Goal: Book appointment/travel/reservation

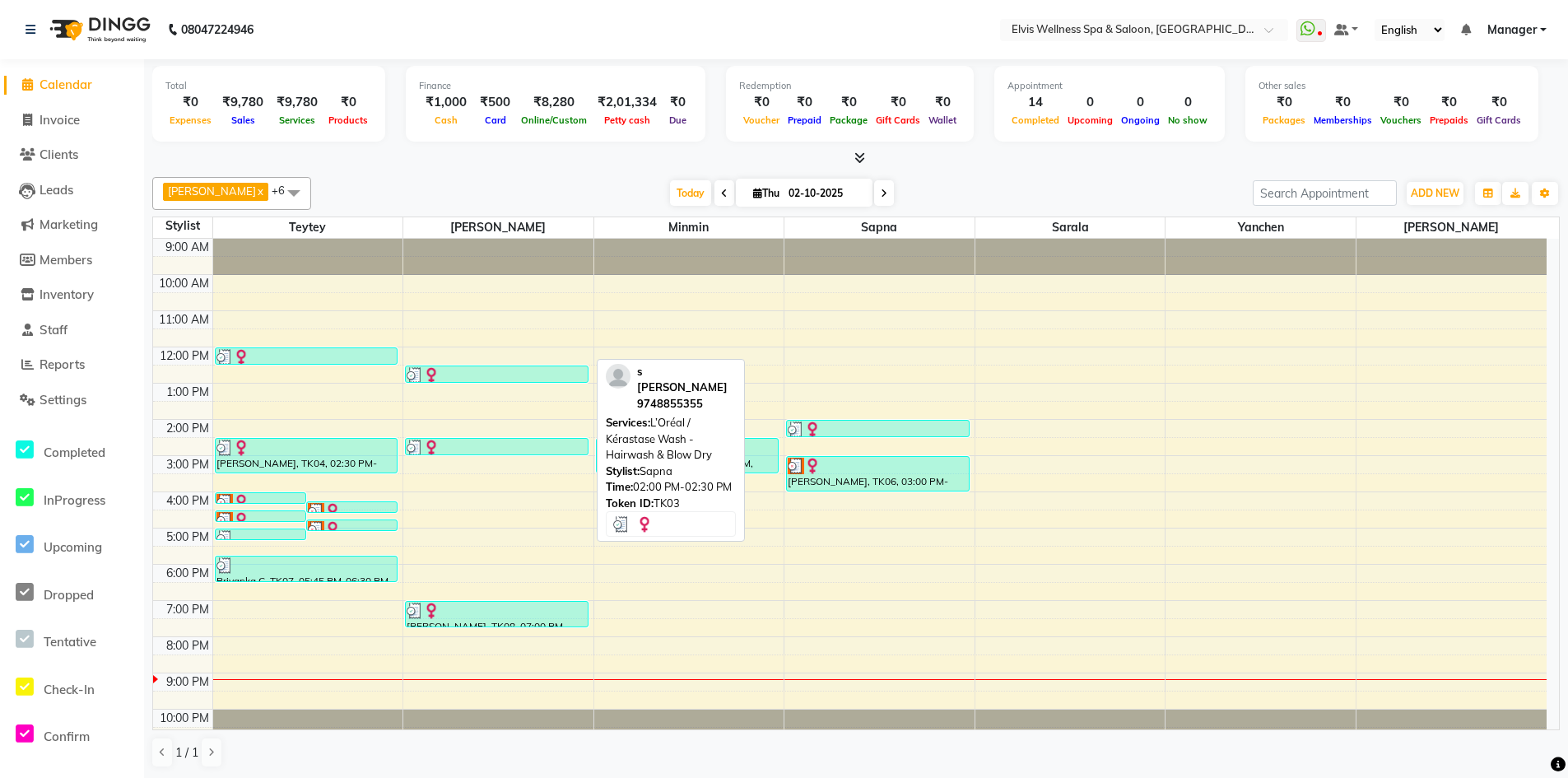
scroll to position [16, 0]
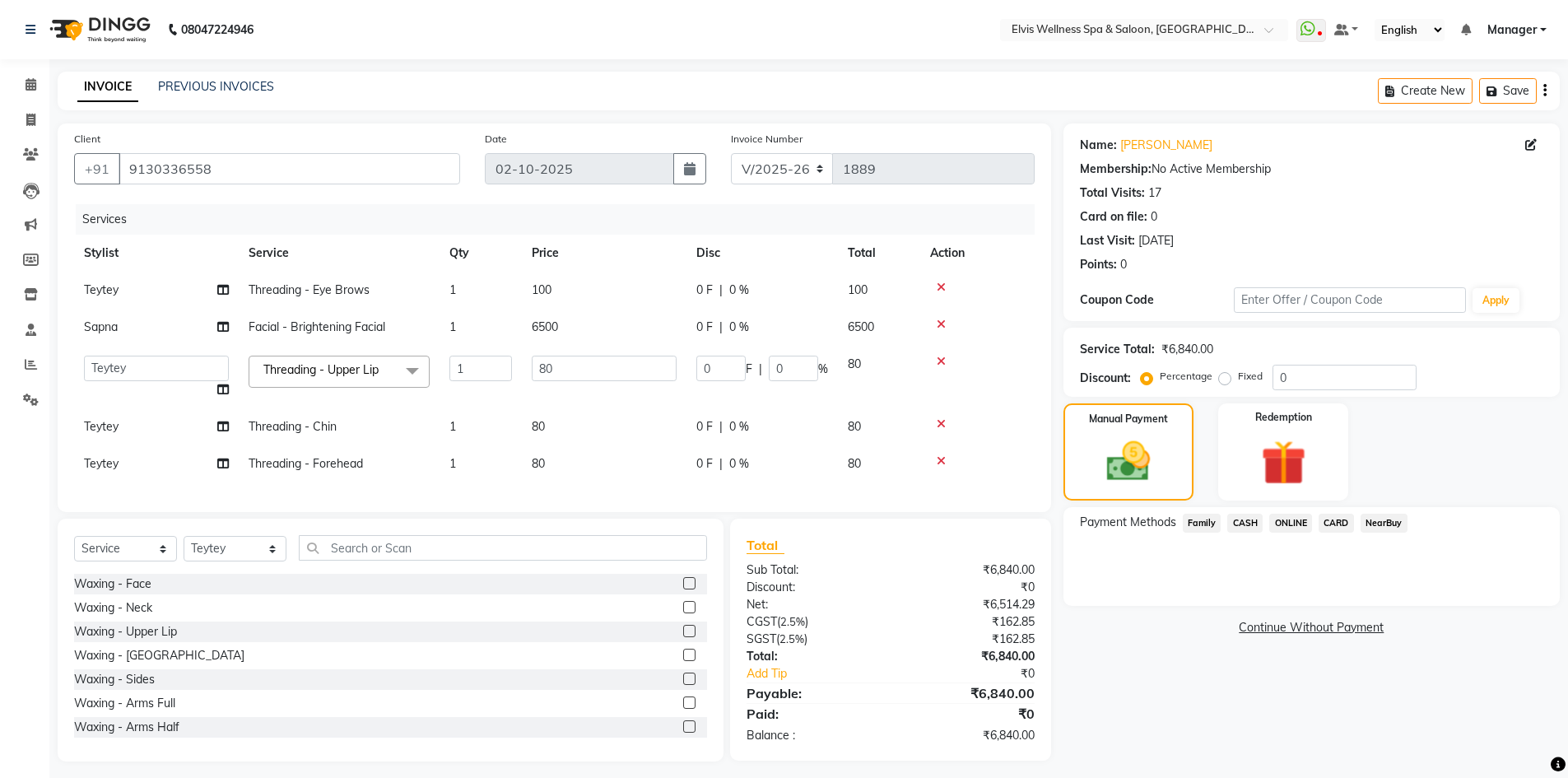
select select "6269"
select select "46562"
select select "service"
select select "46562"
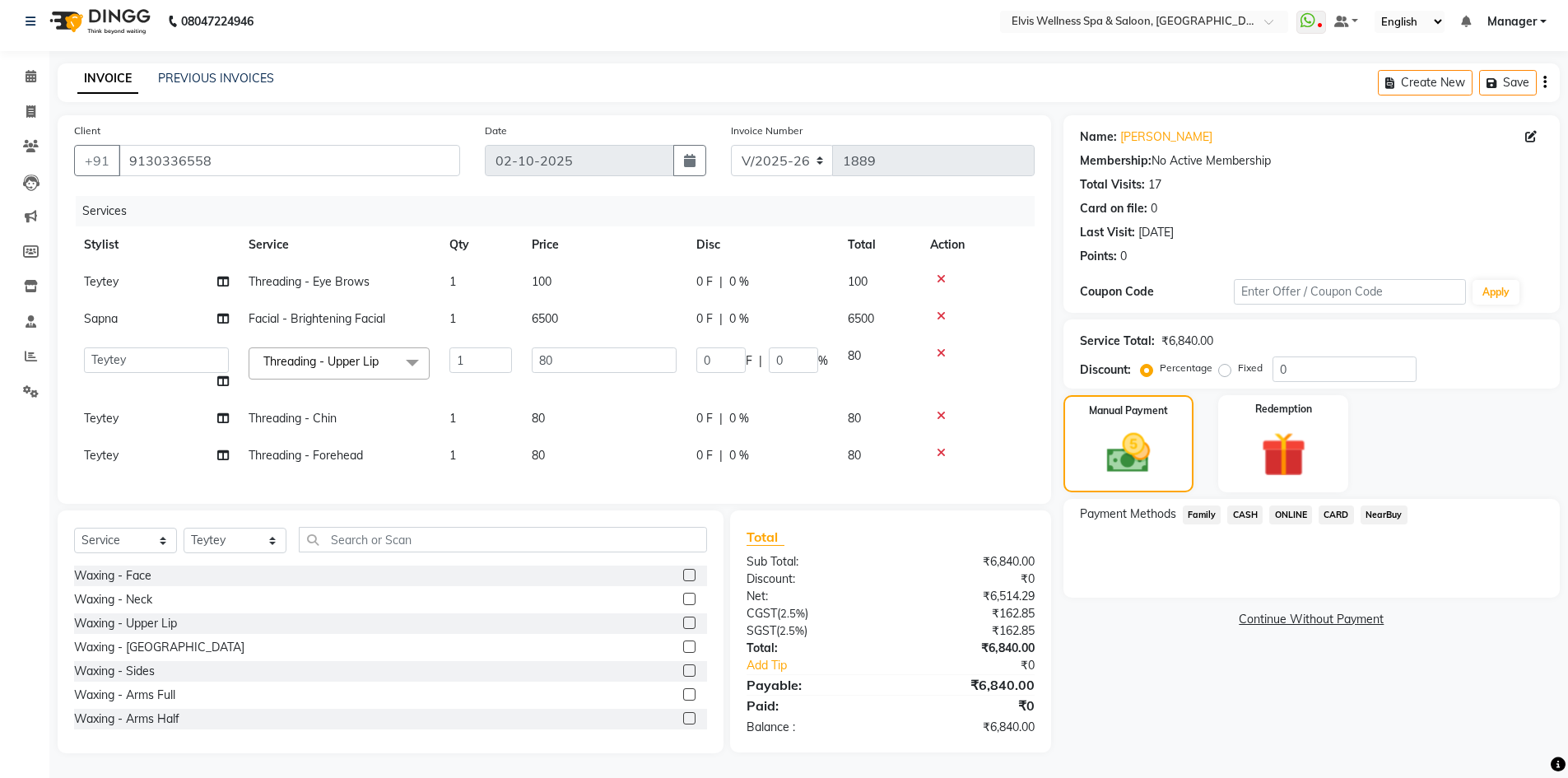
scroll to position [3771, 0]
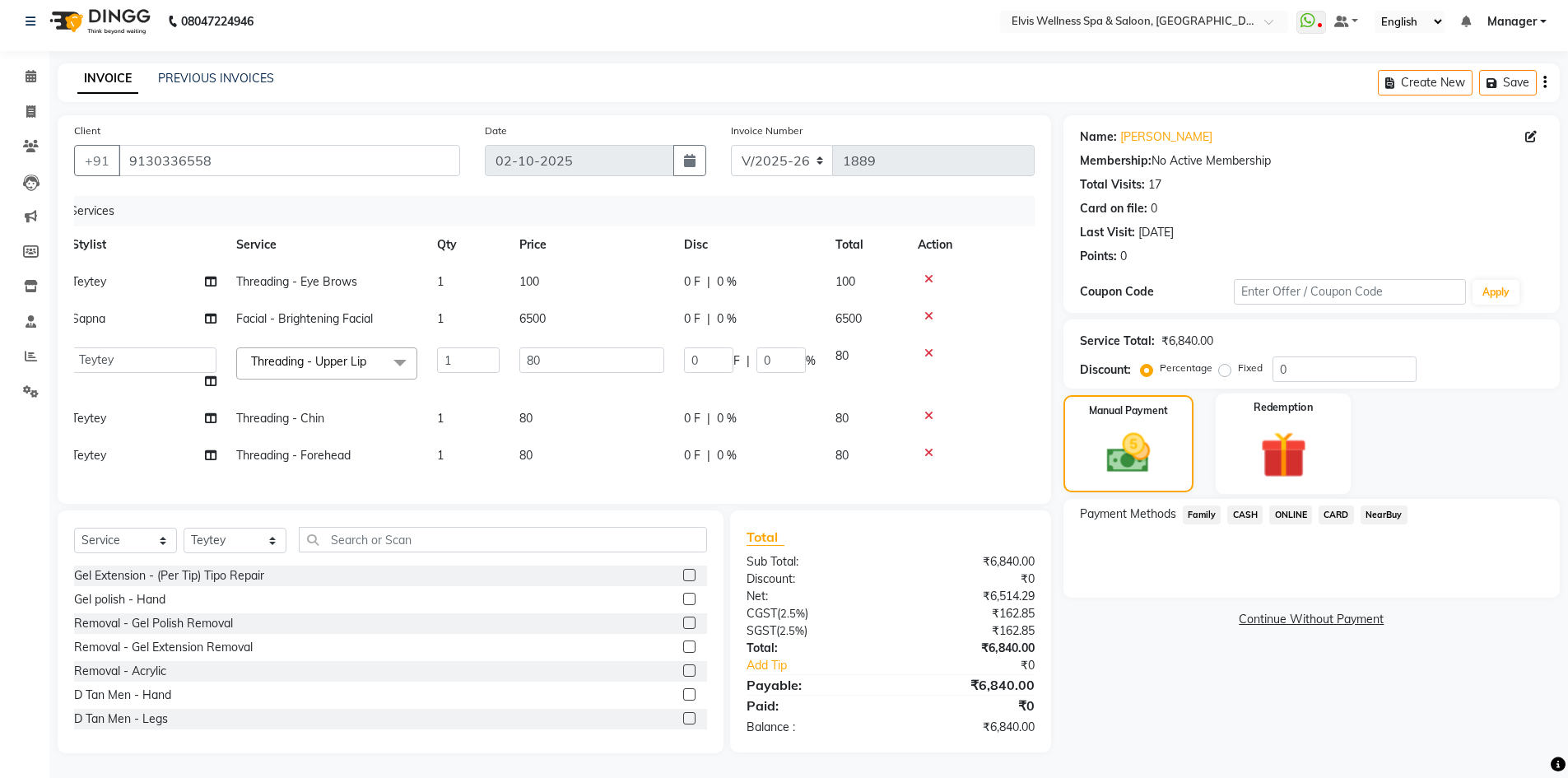
click at [1274, 432] on img at bounding box center [1283, 454] width 76 height 59
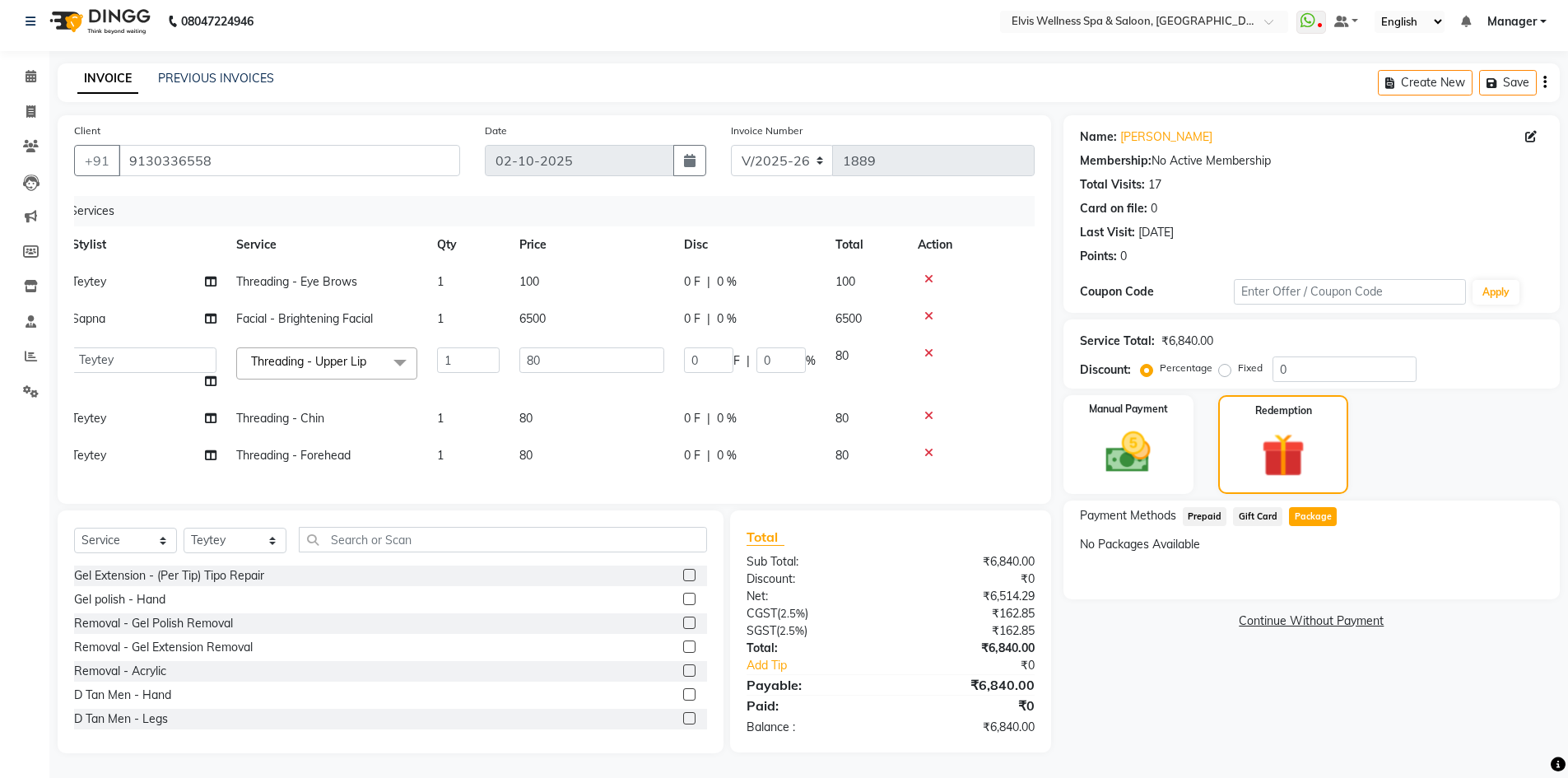
click at [1200, 513] on span "Prepaid" at bounding box center [1205, 517] width 45 height 19
drag, startPoint x: 1256, startPoint y: 511, endPoint x: 1261, endPoint y: 503, distance: 9.4
click at [1256, 509] on span "Gift Card" at bounding box center [1257, 517] width 50 height 19
click at [1323, 509] on span "Package" at bounding box center [1312, 517] width 48 height 19
click at [1276, 365] on input "0" at bounding box center [1344, 368] width 144 height 25
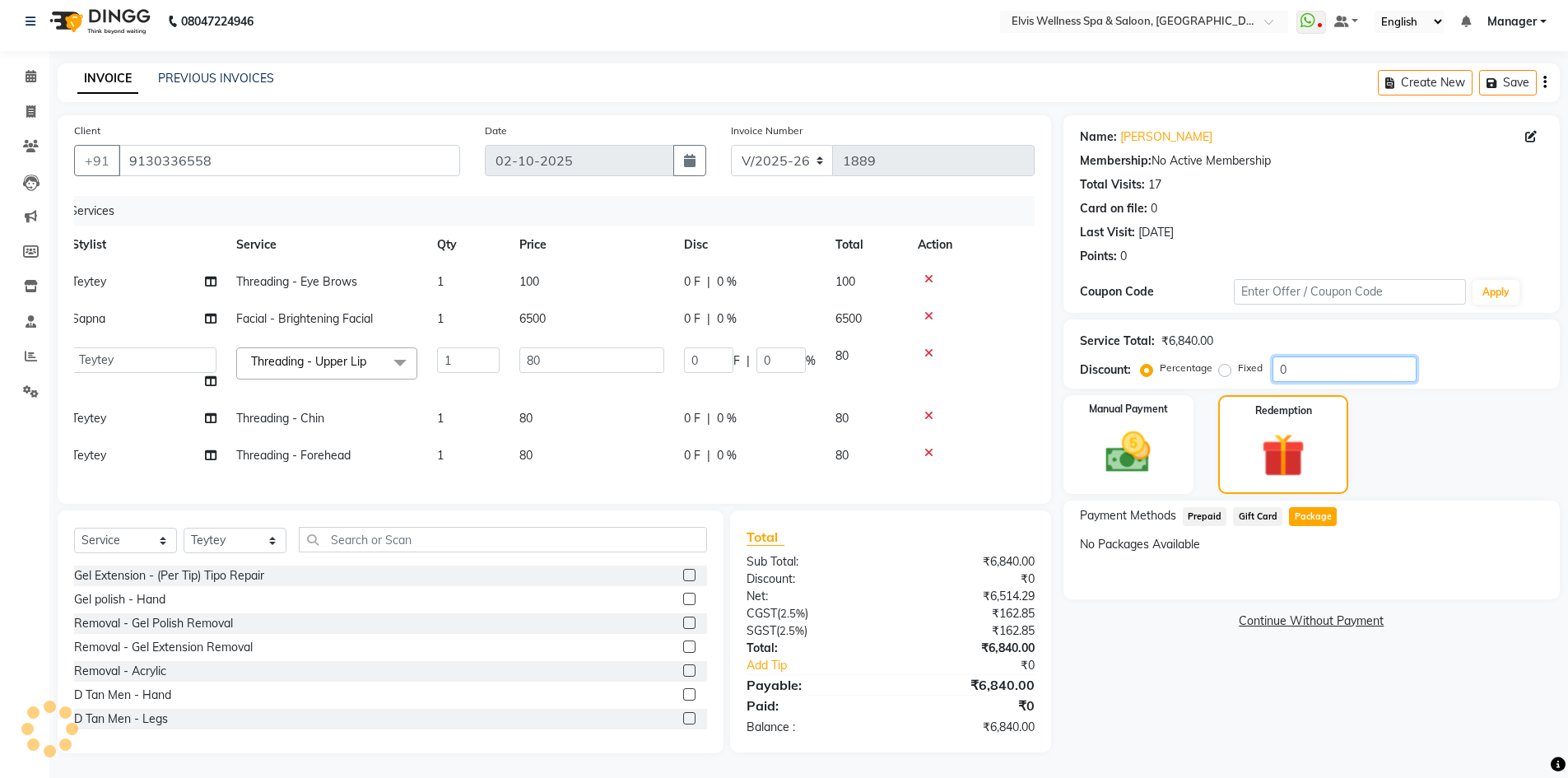
type input "8"
type input "10"
type input "80"
type input "100"
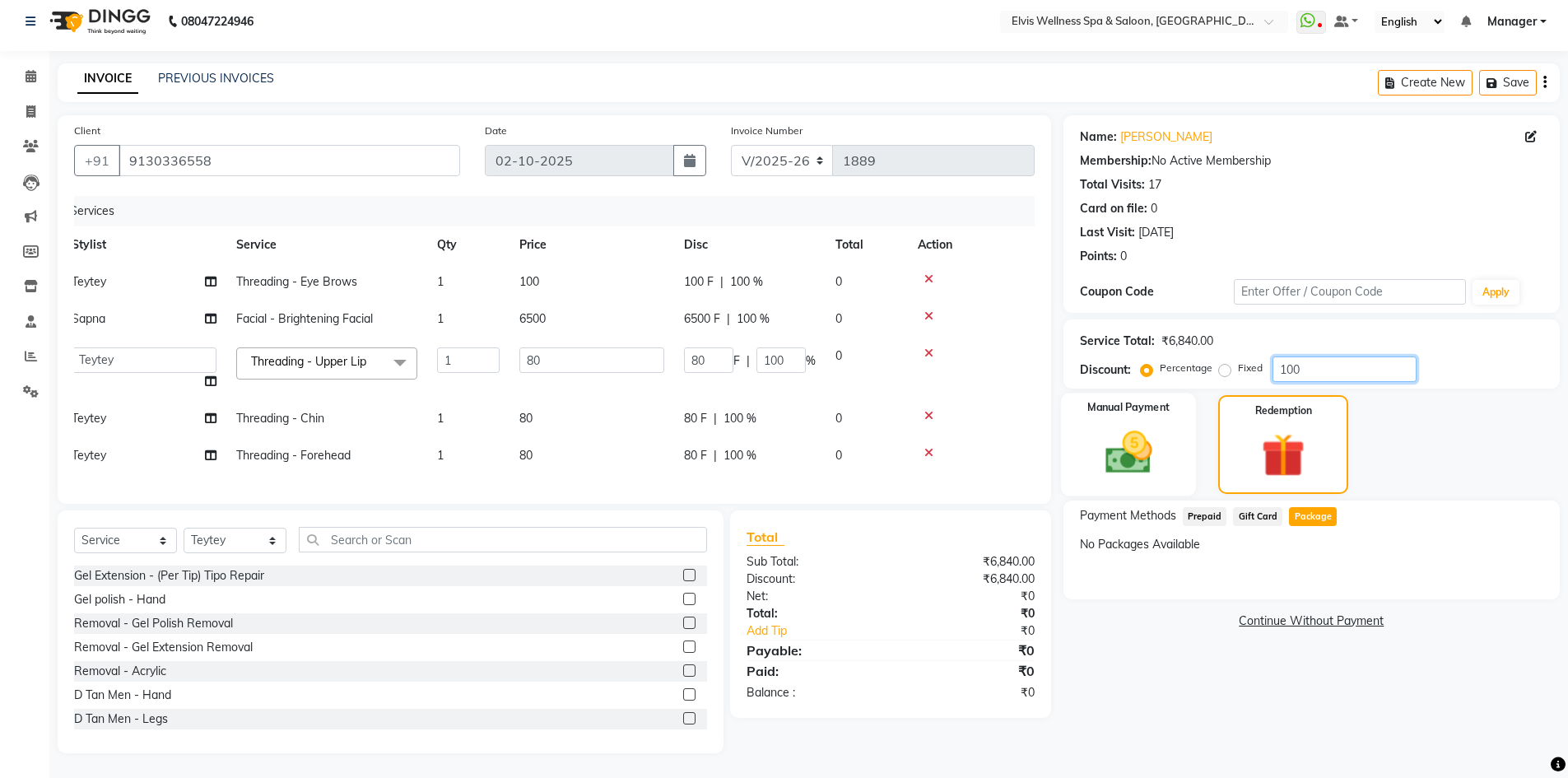
type input "100"
click at [1166, 437] on img at bounding box center [1128, 451] width 76 height 53
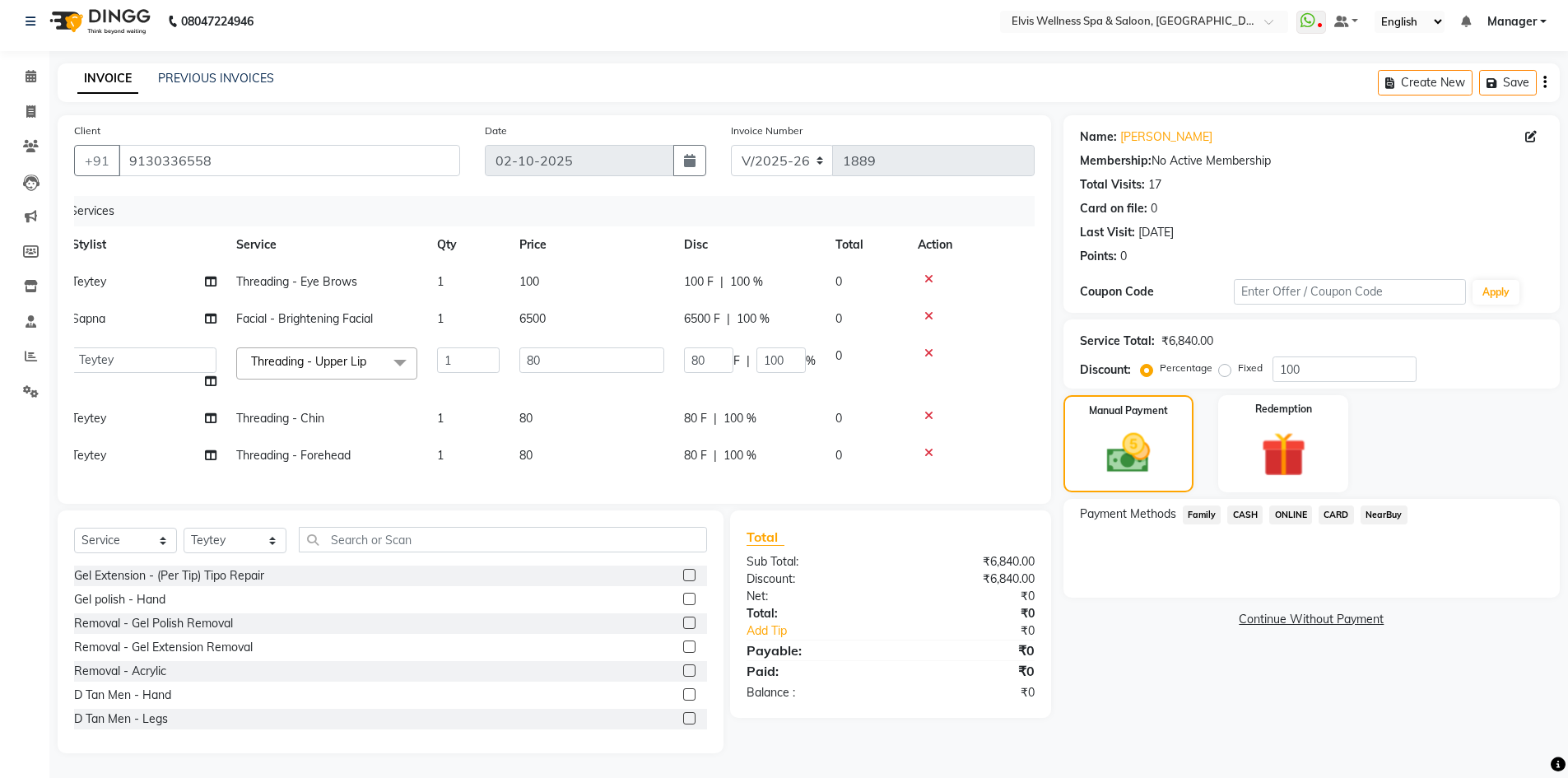
click at [1200, 506] on span "Family" at bounding box center [1202, 515] width 38 height 19
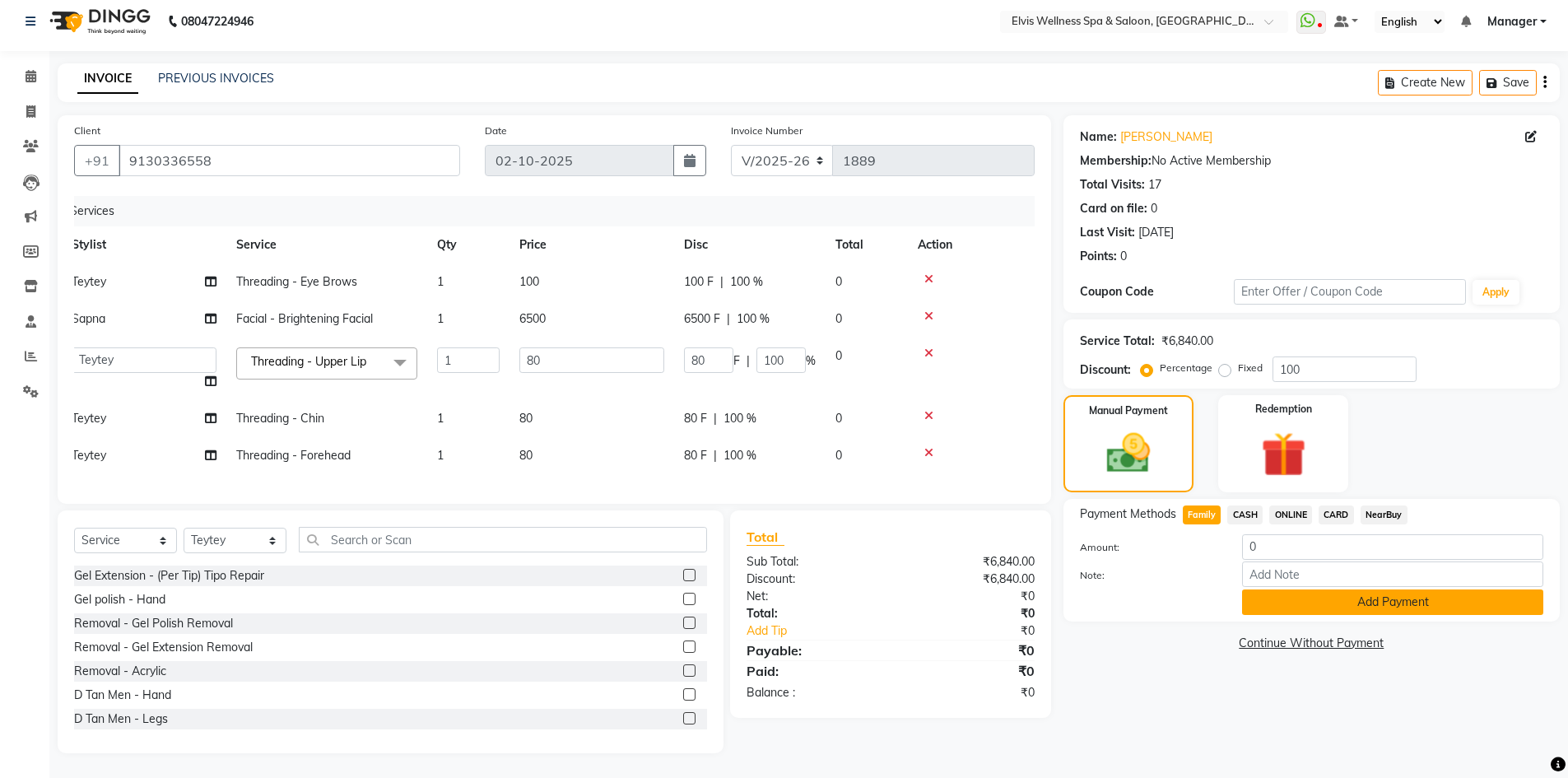
click at [1288, 596] on button "Add Payment" at bounding box center [1392, 602] width 301 height 25
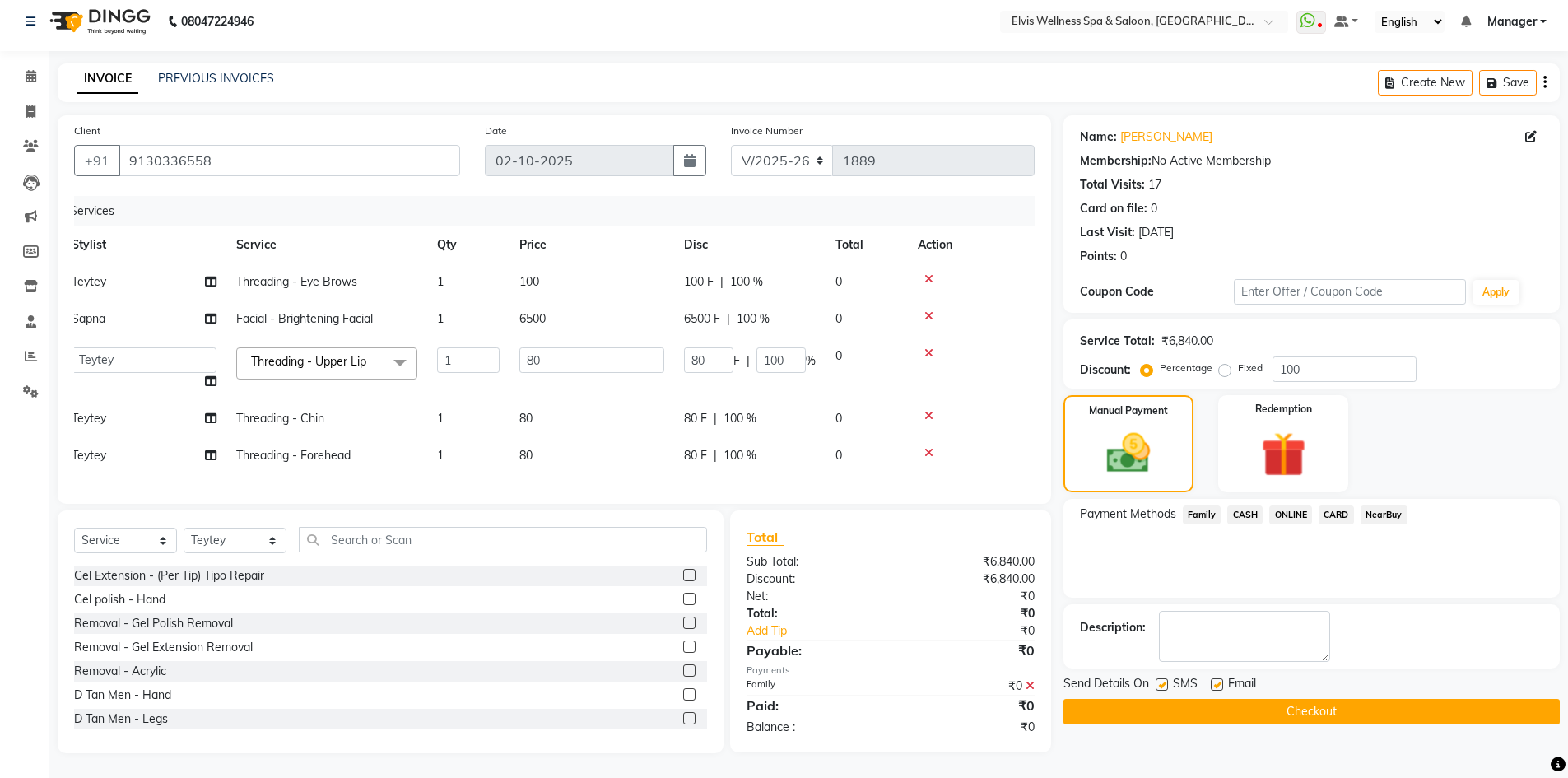
click at [1165, 678] on label at bounding box center [1161, 685] width 12 height 12
click at [1165, 680] on input "checkbox" at bounding box center [1160, 685] width 10 height 10
checkbox input "false"
click at [1172, 716] on div "Name: Rupal Mittal Membership: No Active Membership Total Visits: 17 Card on fi…" at bounding box center [1317, 434] width 509 height 638
click at [1211, 706] on button "Checkout" at bounding box center [1311, 711] width 496 height 25
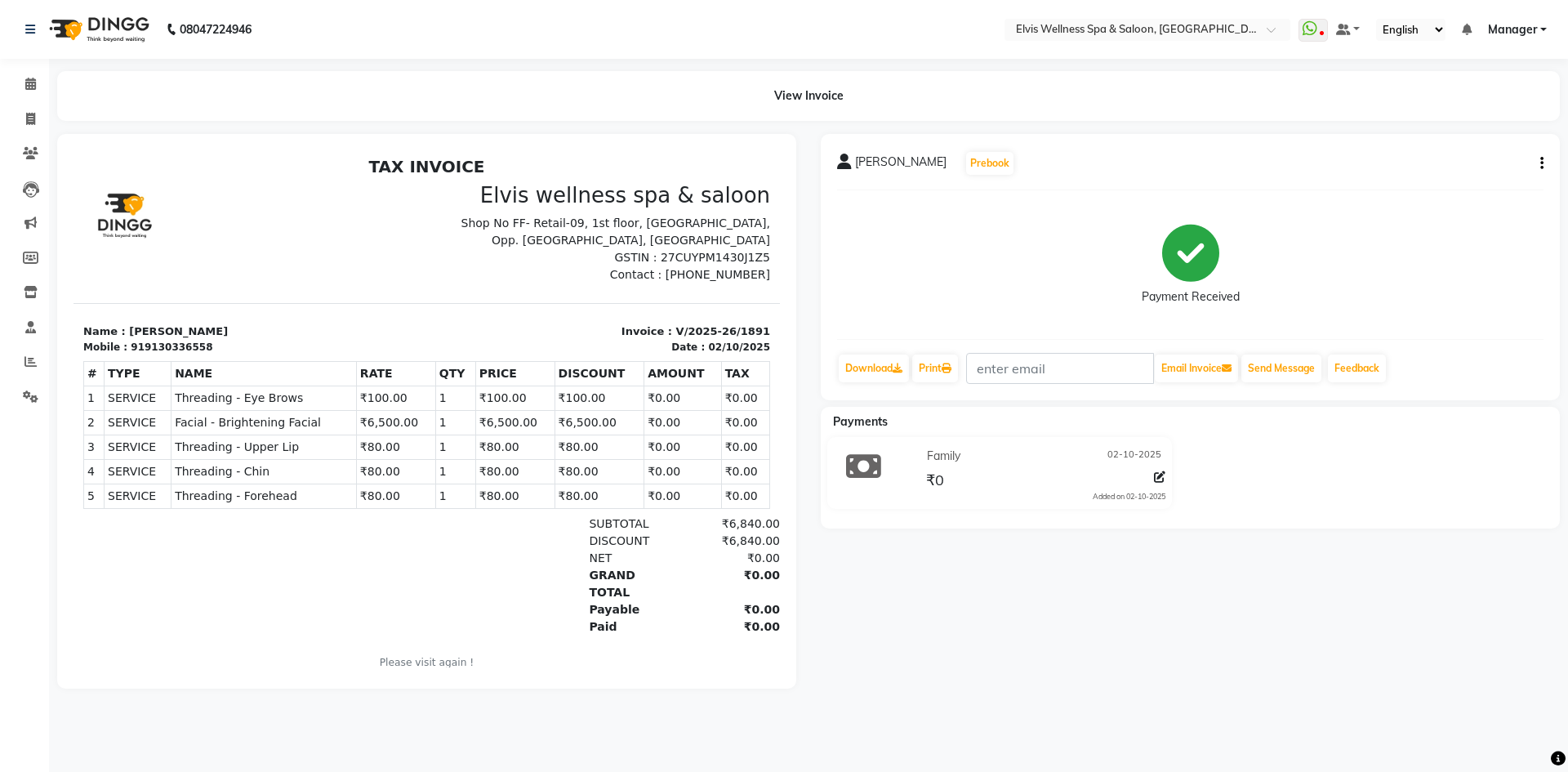
select select "service"
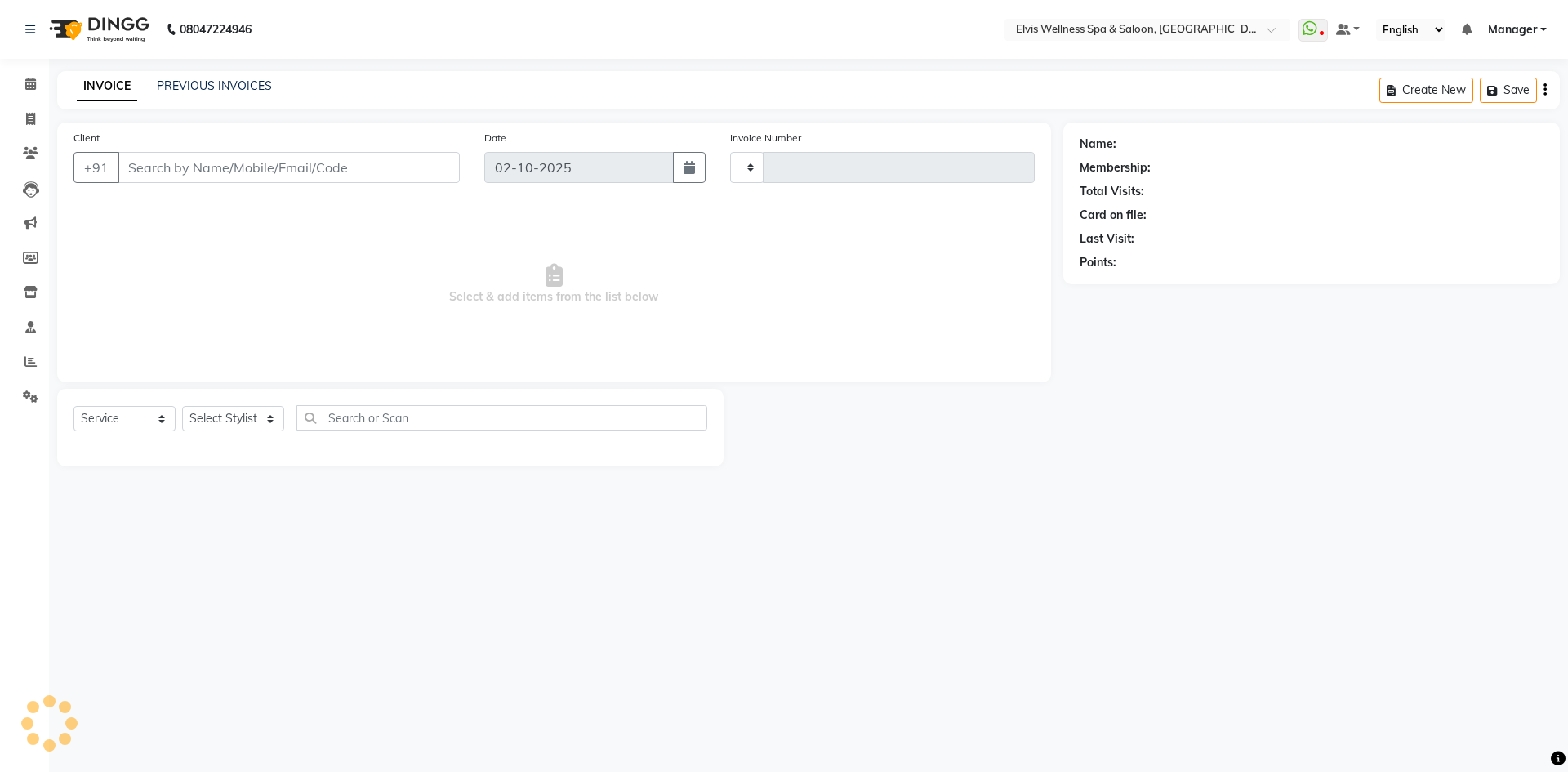
type input "1892"
select select "6269"
click at [41, 87] on span at bounding box center [30, 85] width 29 height 19
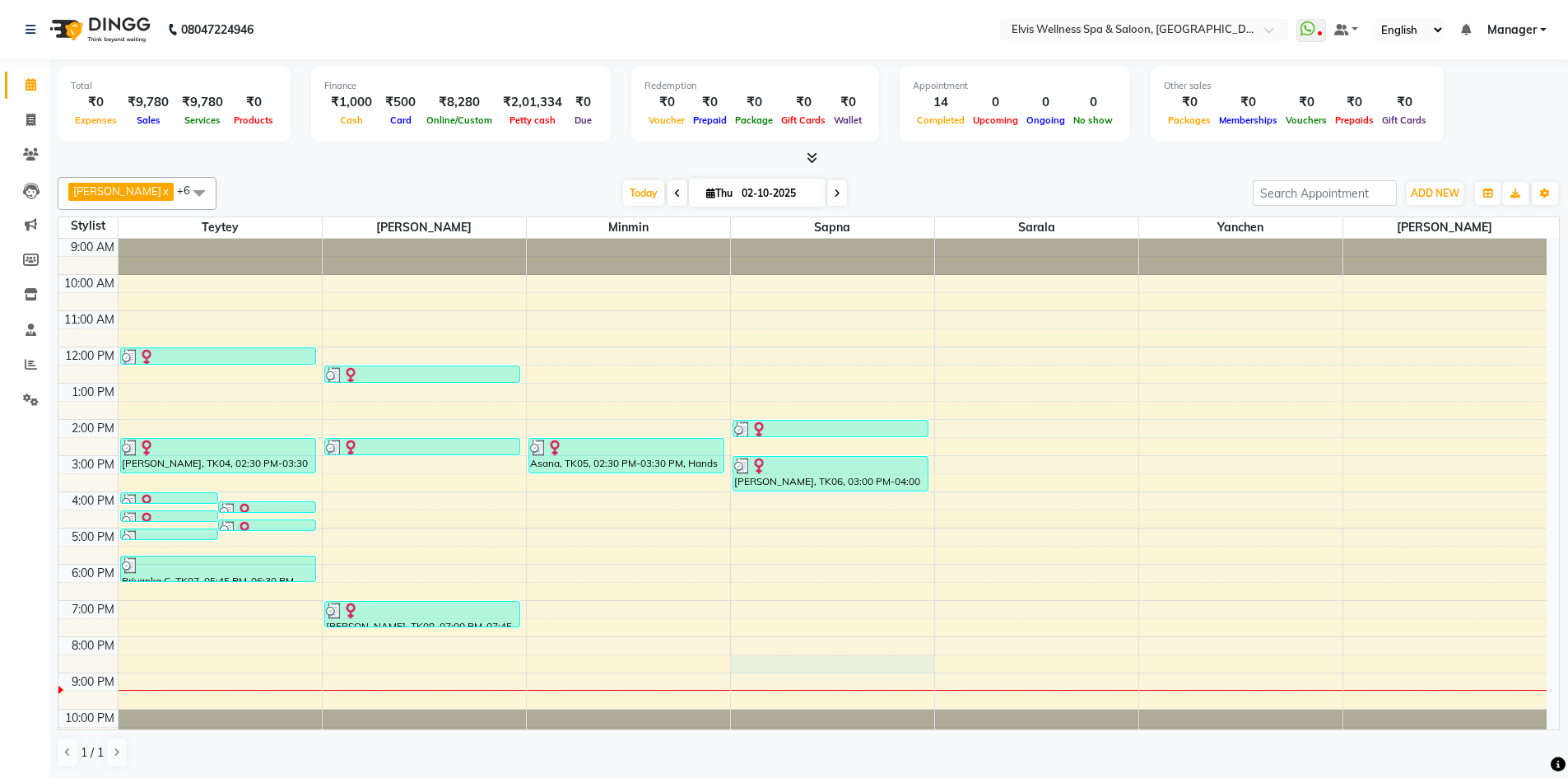
click at [853, 663] on div "9:00 AM 10:00 AM 11:00 AM 12:00 PM 1:00 PM 2:00 PM 3:00 PM 4:00 PM 5:00 PM 6:00…" at bounding box center [802, 492] width 1488 height 506
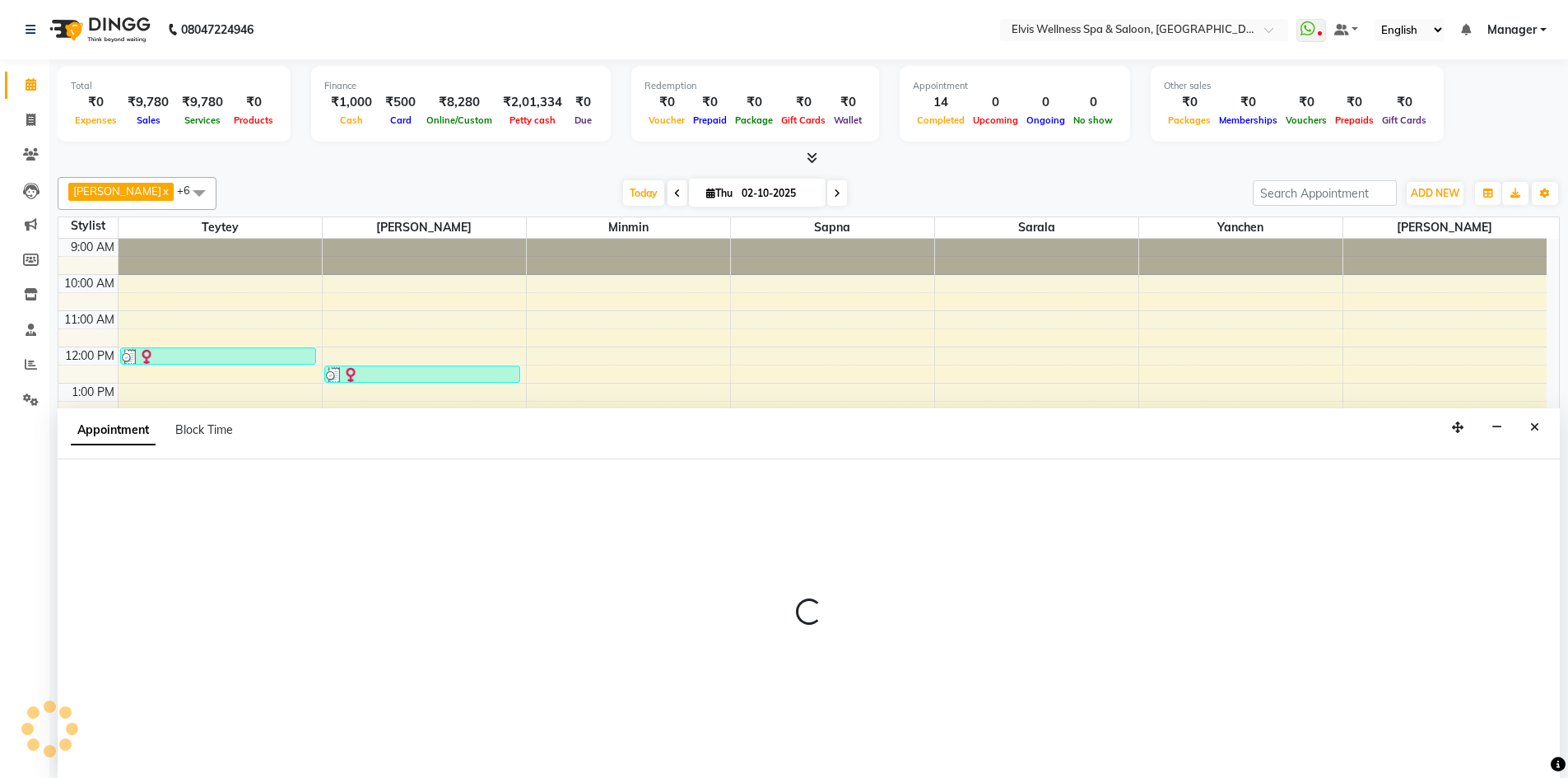
scroll to position [1, 0]
select select "71682"
select select "1230"
select select "tentative"
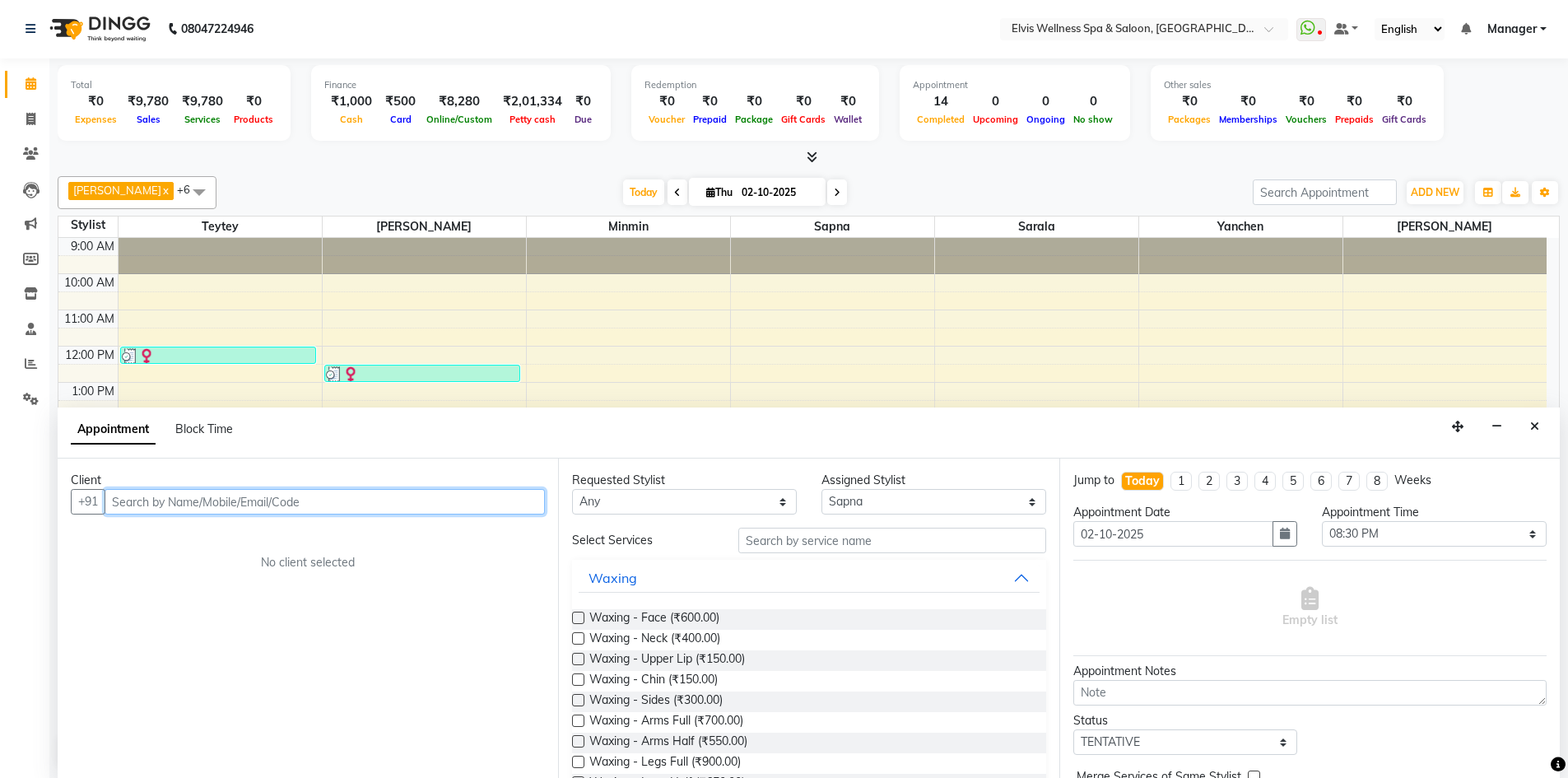
click at [174, 505] on input "text" at bounding box center [325, 501] width 440 height 25
type input "9"
click at [224, 507] on input "text" at bounding box center [325, 501] width 440 height 25
type input "9405808126"
click at [534, 510] on button "Add Client" at bounding box center [511, 501] width 68 height 25
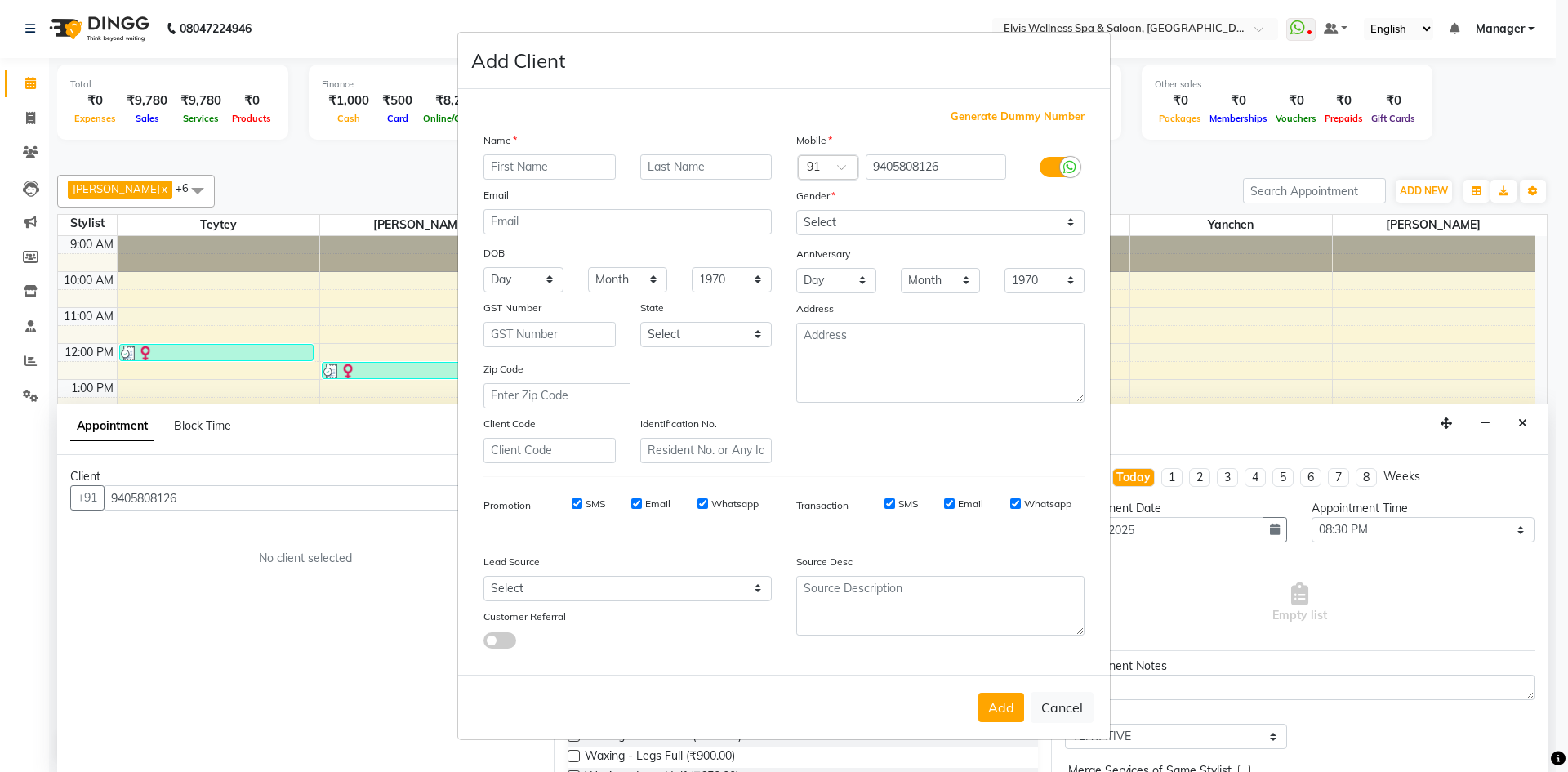
click at [571, 164] on input "text" at bounding box center [549, 166] width 133 height 25
type input "Mahesh"
click at [1002, 705] on button "Add" at bounding box center [1001, 707] width 46 height 29
click at [879, 233] on select "Select Male Female Other Prefer Not To Say" at bounding box center [940, 222] width 288 height 25
select select "male"
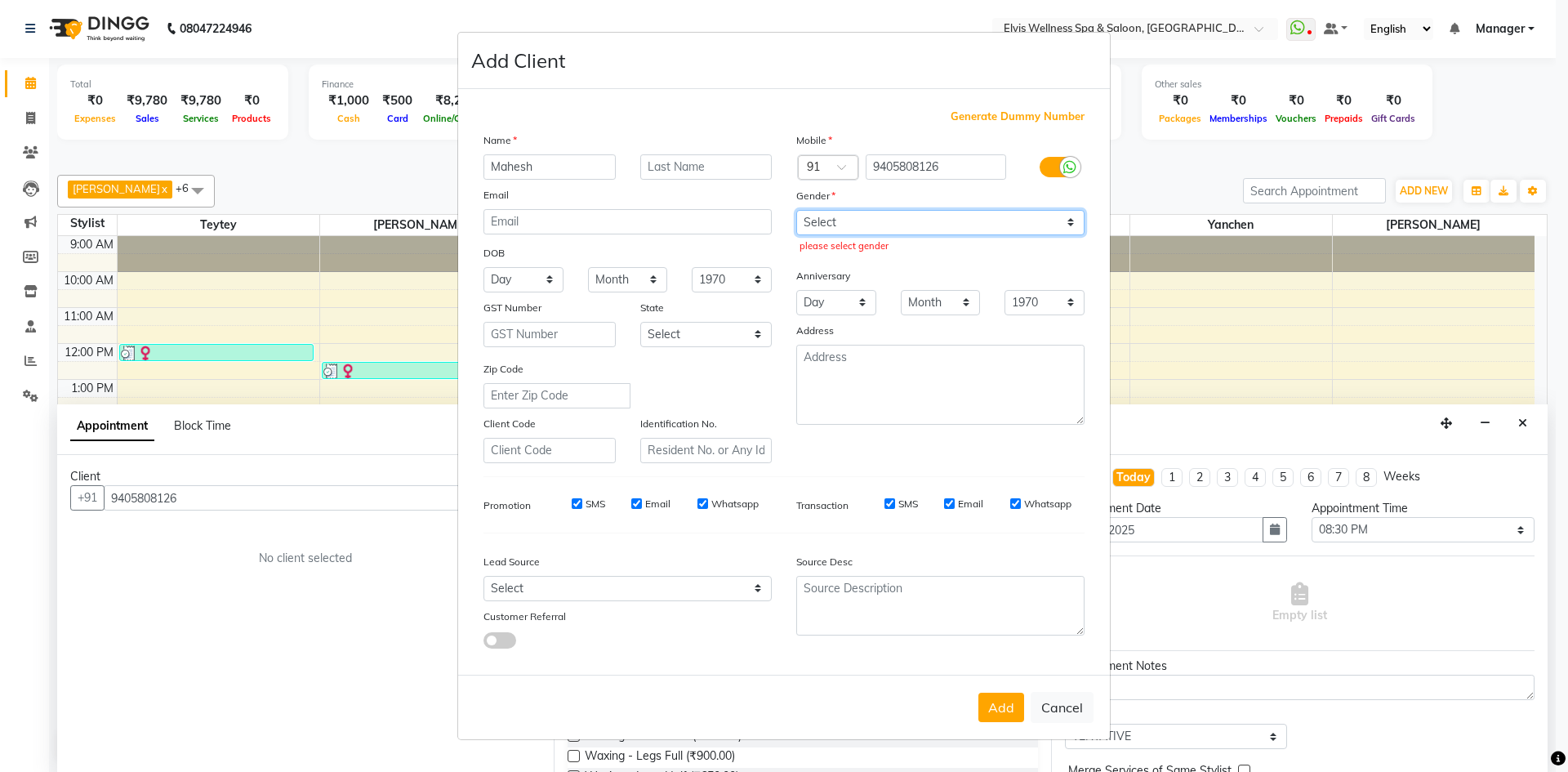
click at [796, 210] on select "Select Male Female Other Prefer Not To Say" at bounding box center [940, 222] width 288 height 25
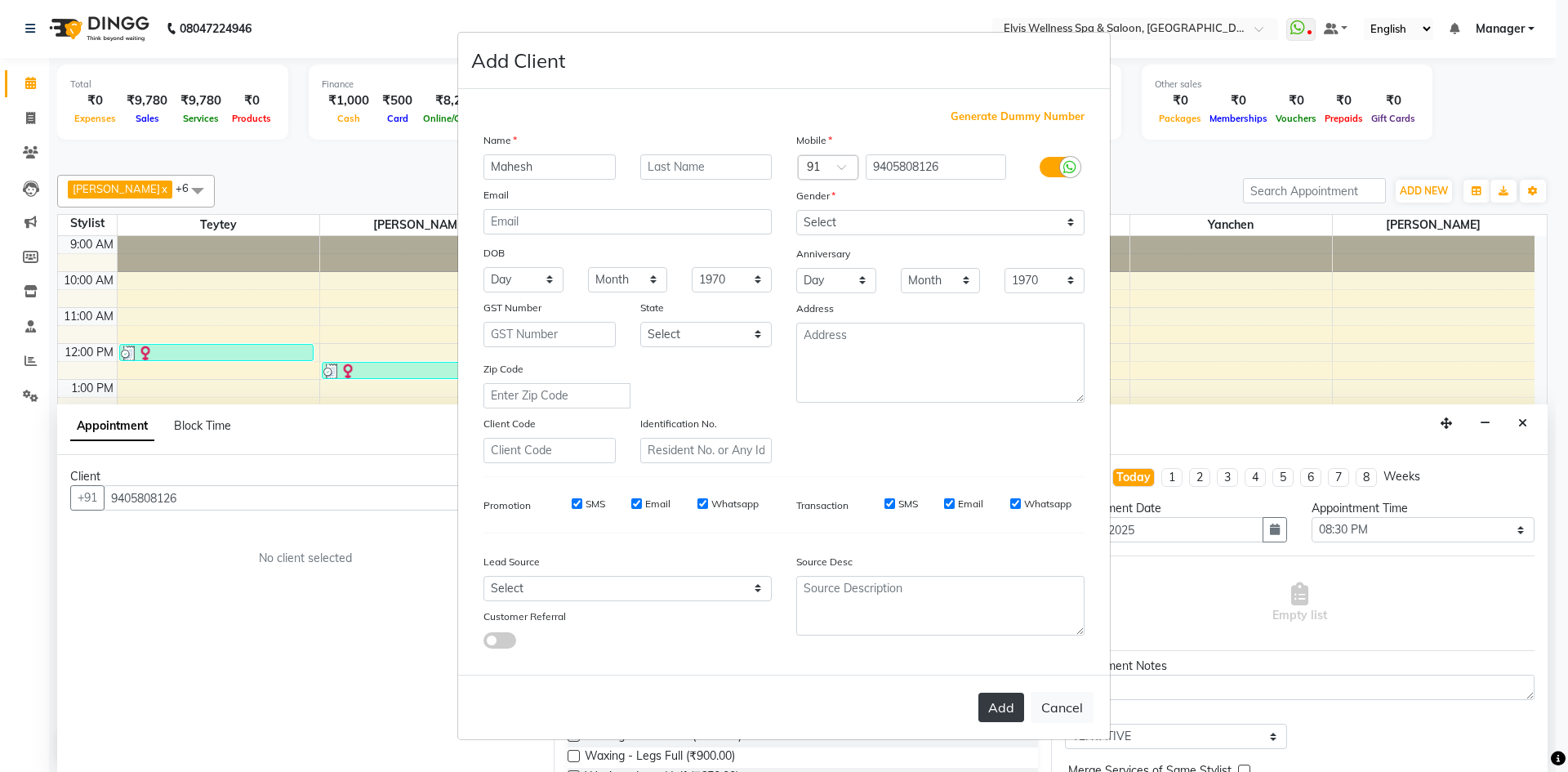
click at [993, 718] on button "Add" at bounding box center [1001, 707] width 46 height 29
select select
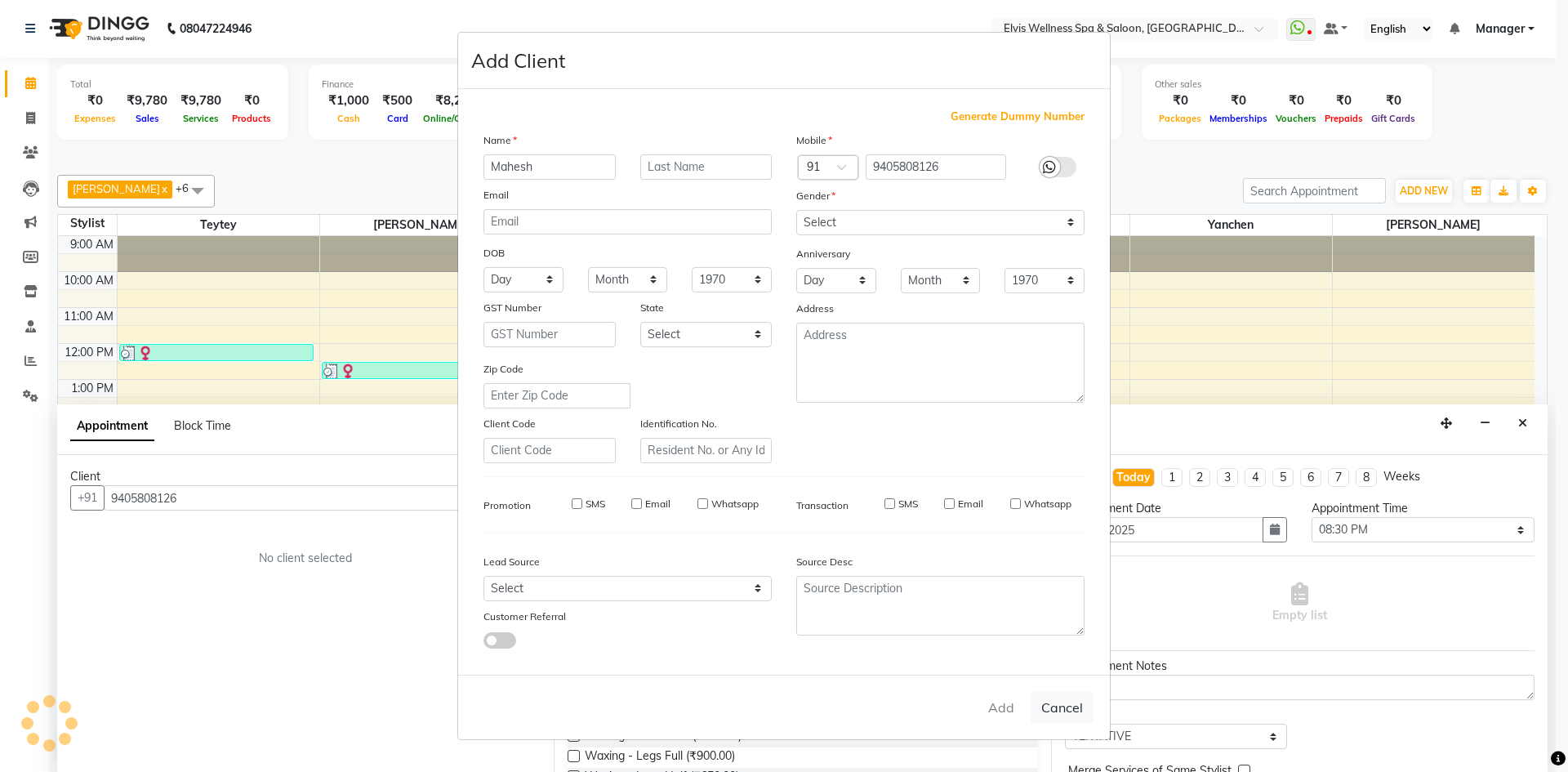
select select
checkbox input "false"
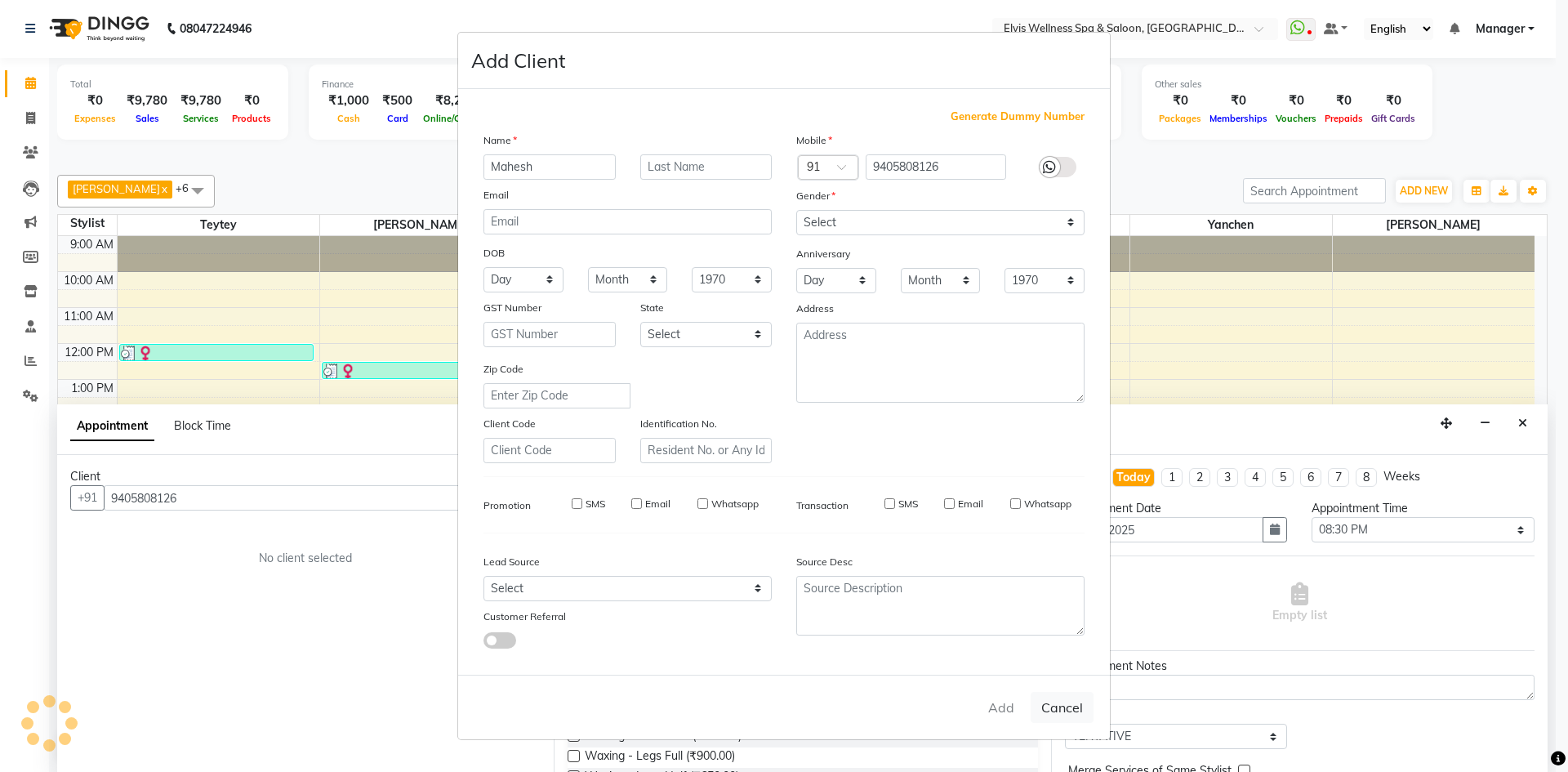
checkbox input "false"
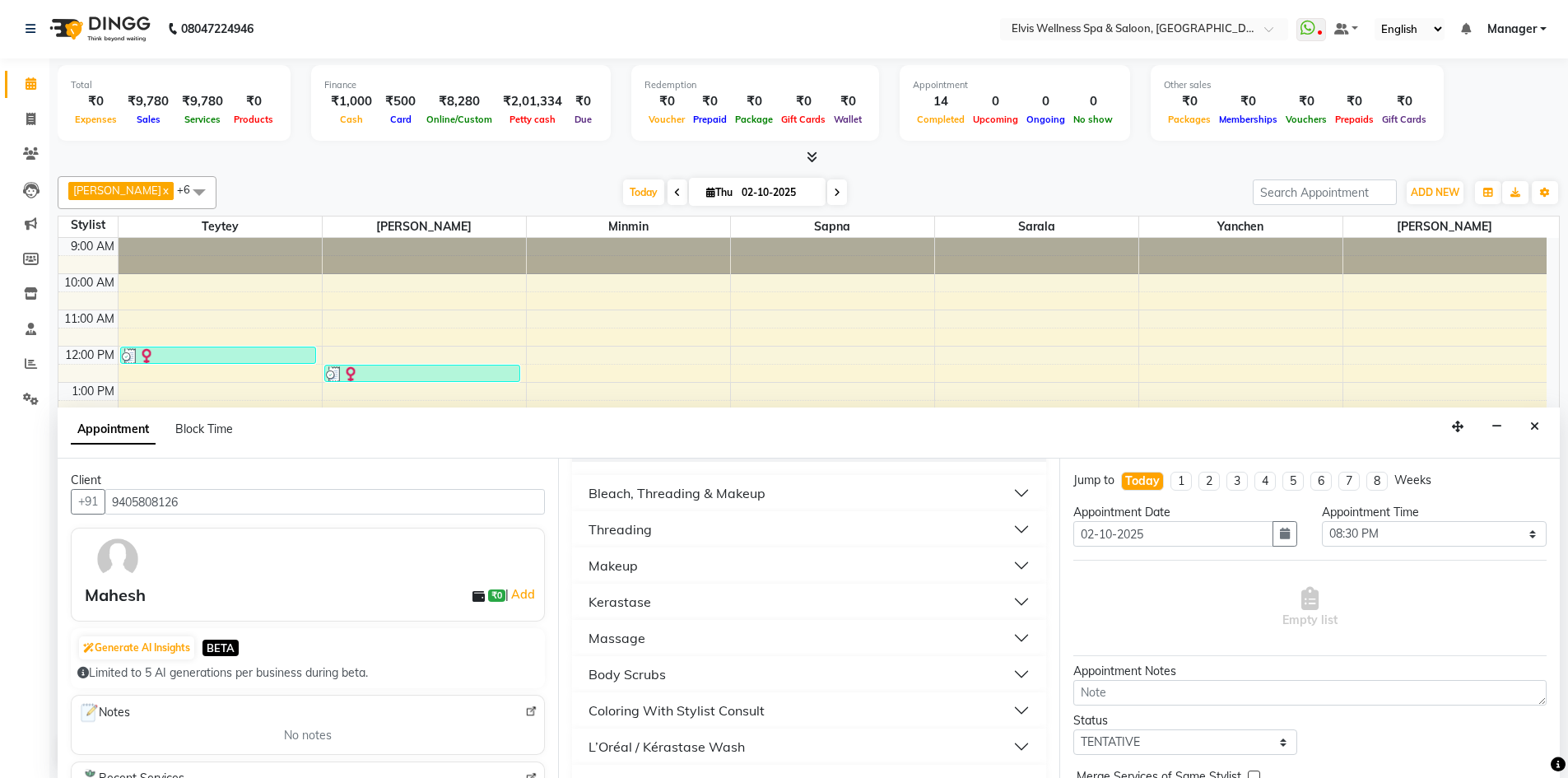
scroll to position [793, 0]
click at [1013, 665] on button "Massage" at bounding box center [808, 671] width 460 height 30
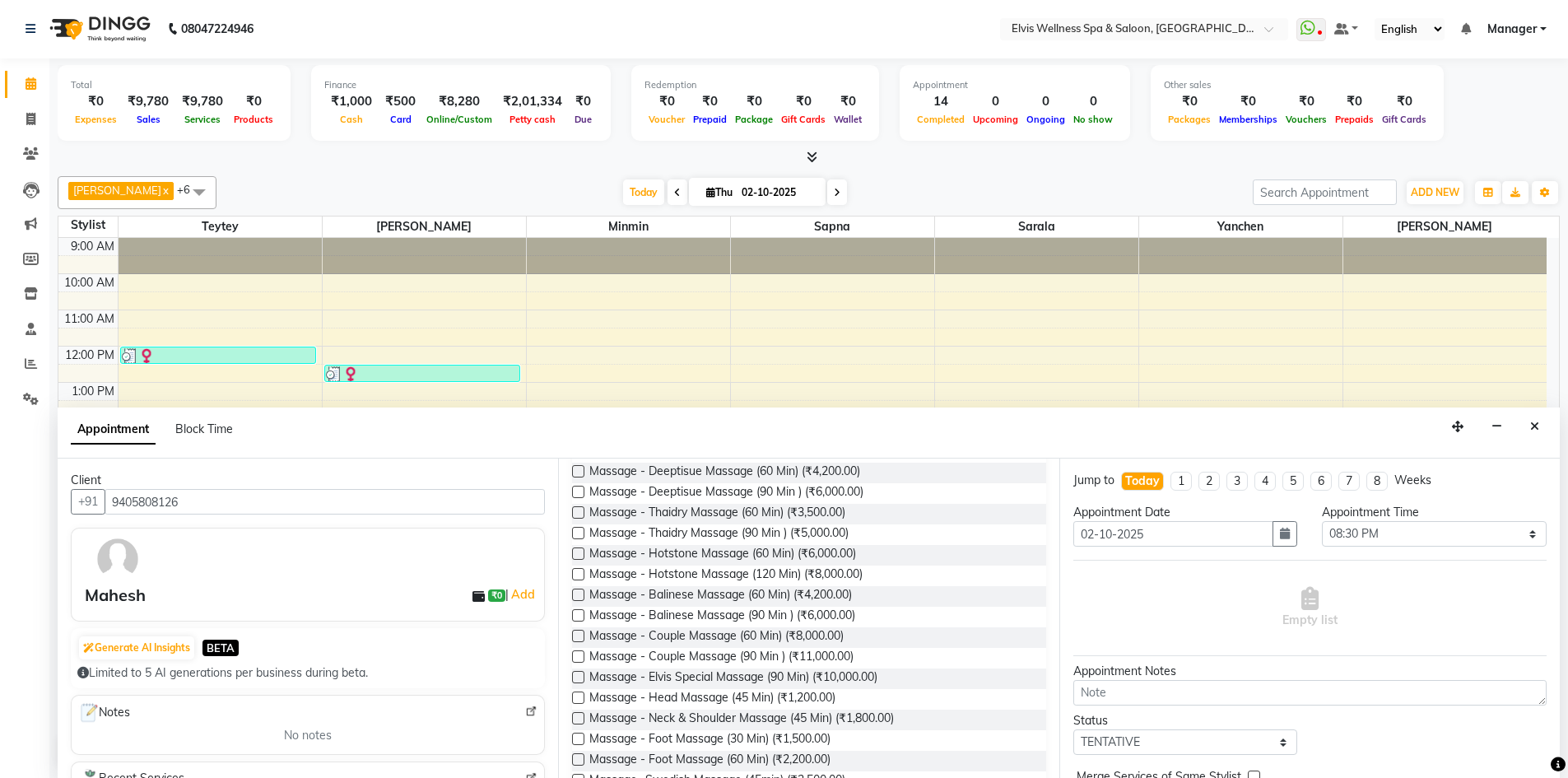
scroll to position [1140, 0]
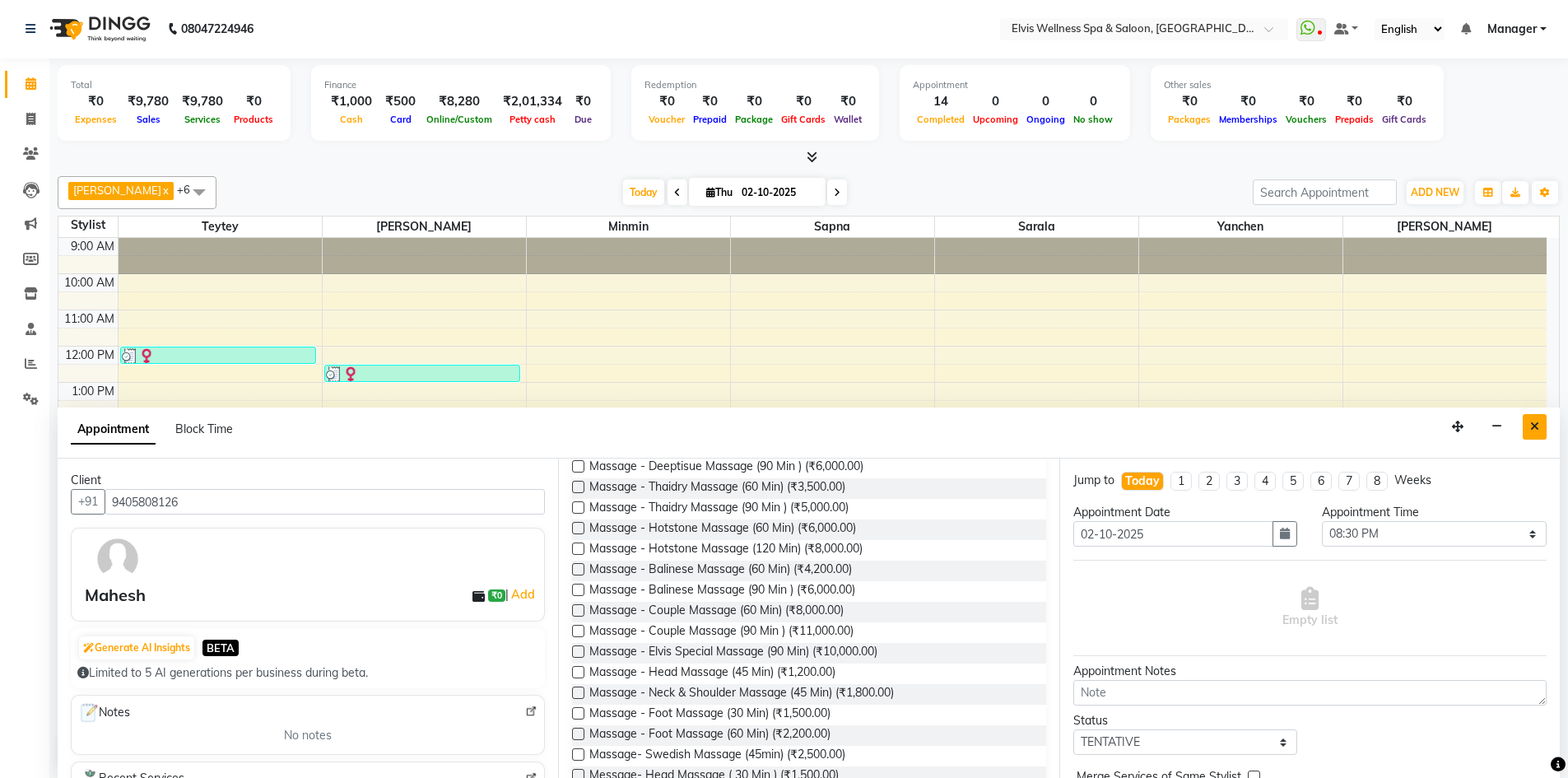
click at [1530, 423] on icon "Close" at bounding box center [1534, 426] width 9 height 11
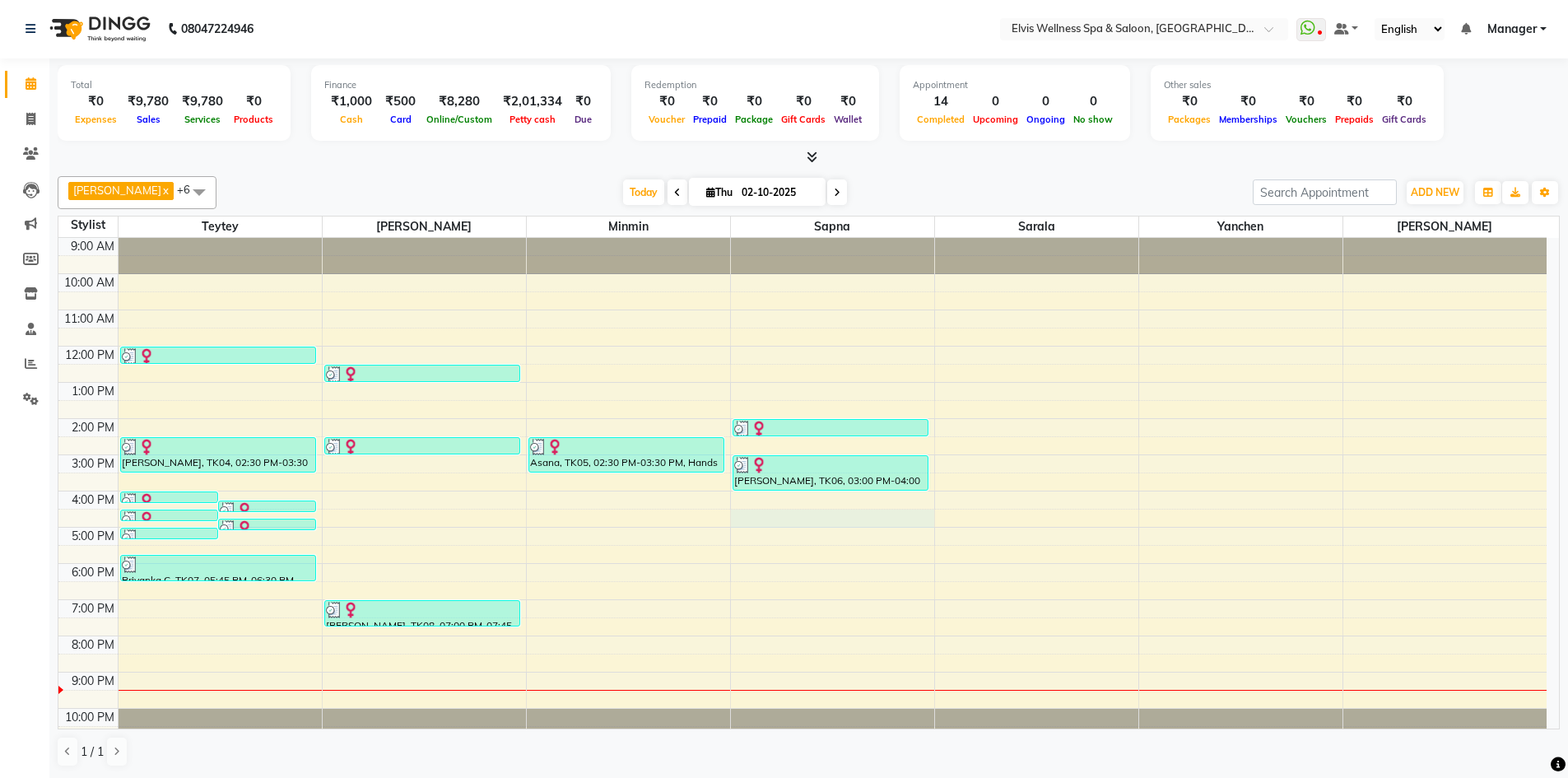
click at [775, 519] on div "9:00 AM 10:00 AM 11:00 AM 12:00 PM 1:00 PM 2:00 PM 3:00 PM 4:00 PM 5:00 PM 6:00…" at bounding box center [802, 491] width 1488 height 506
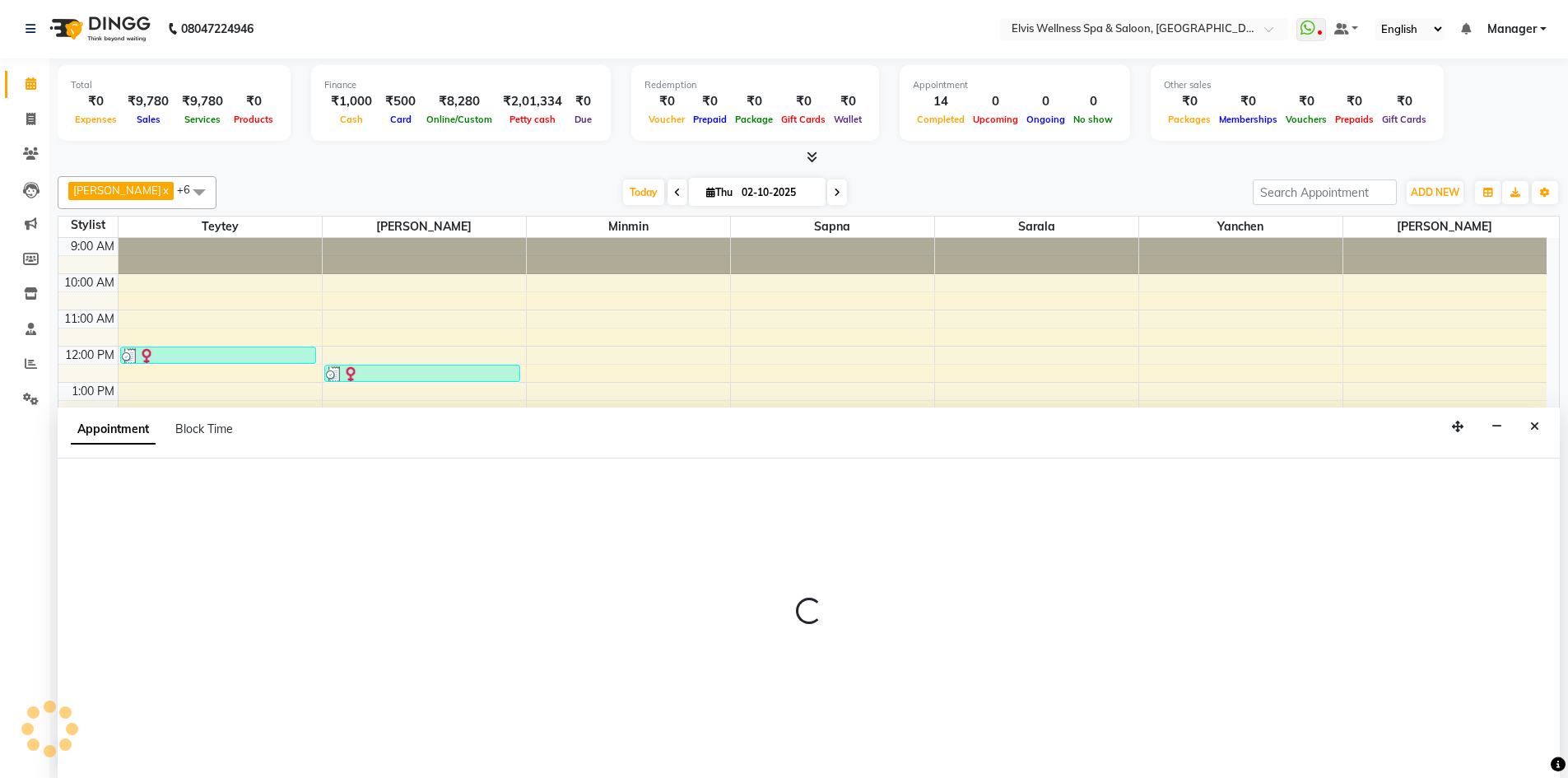
select select "71682"
select select "990"
select select "tentative"
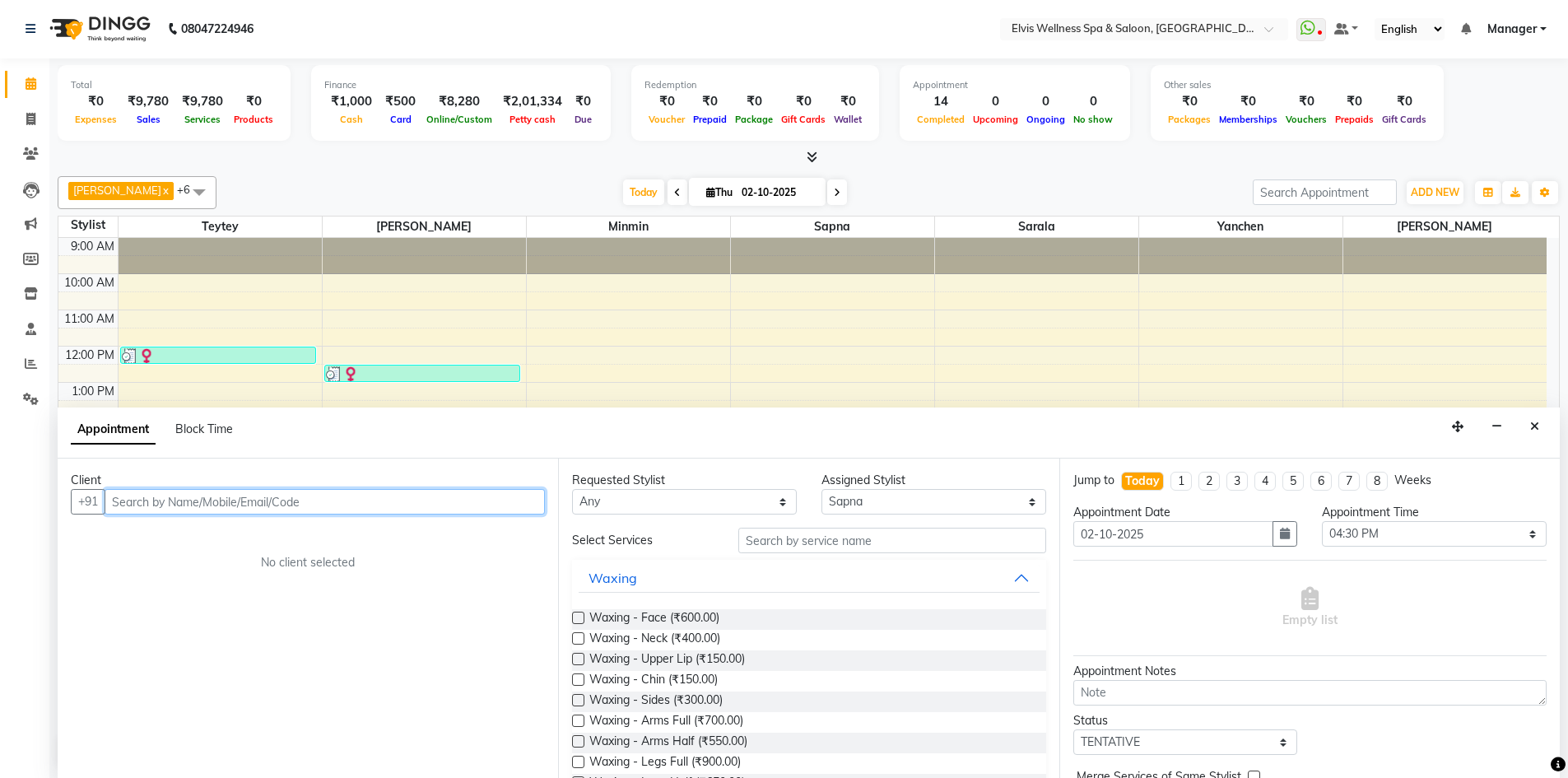
click at [347, 506] on input "text" at bounding box center [325, 501] width 440 height 25
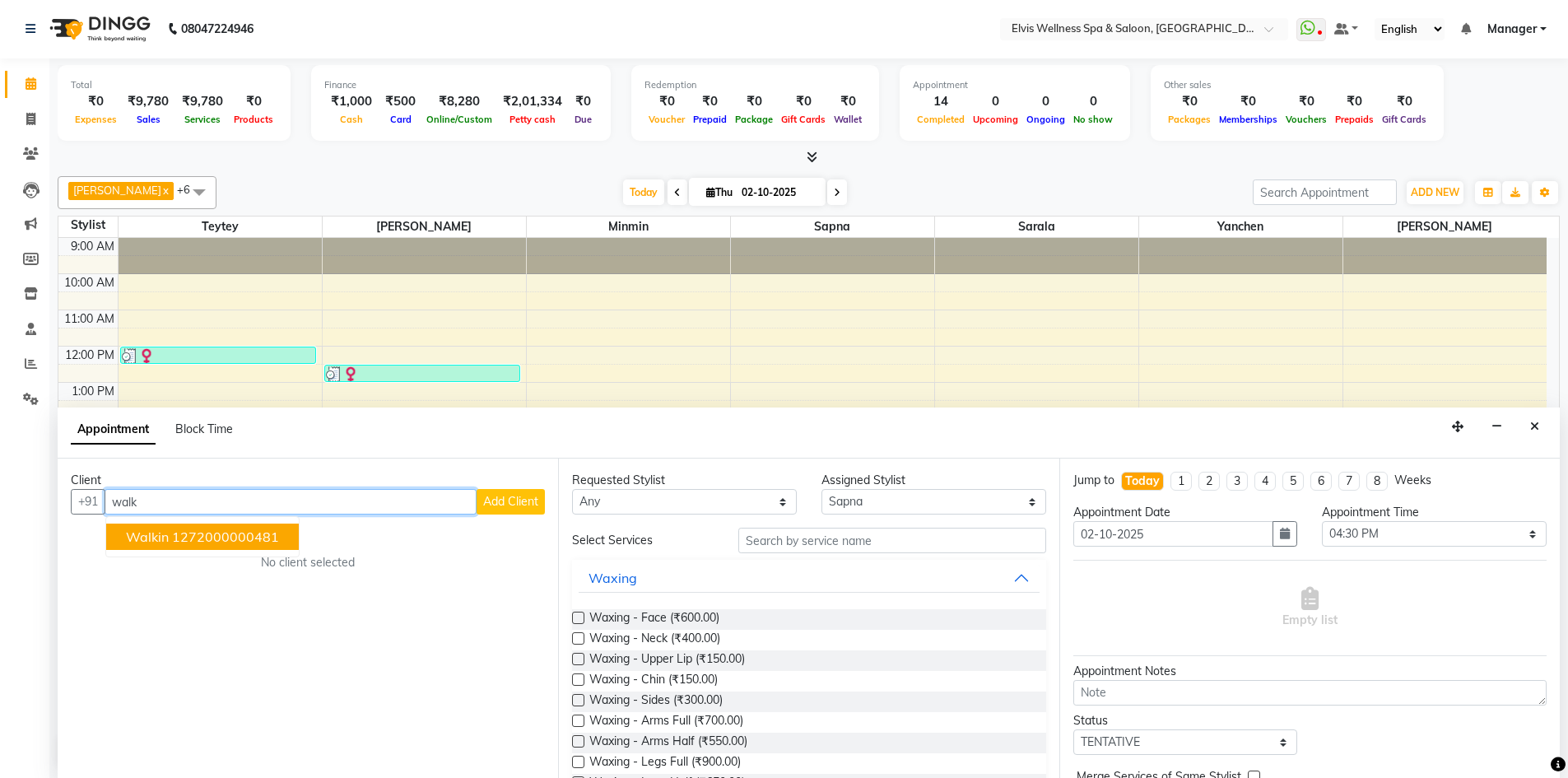
click at [165, 535] on span "walkin" at bounding box center [147, 536] width 43 height 17
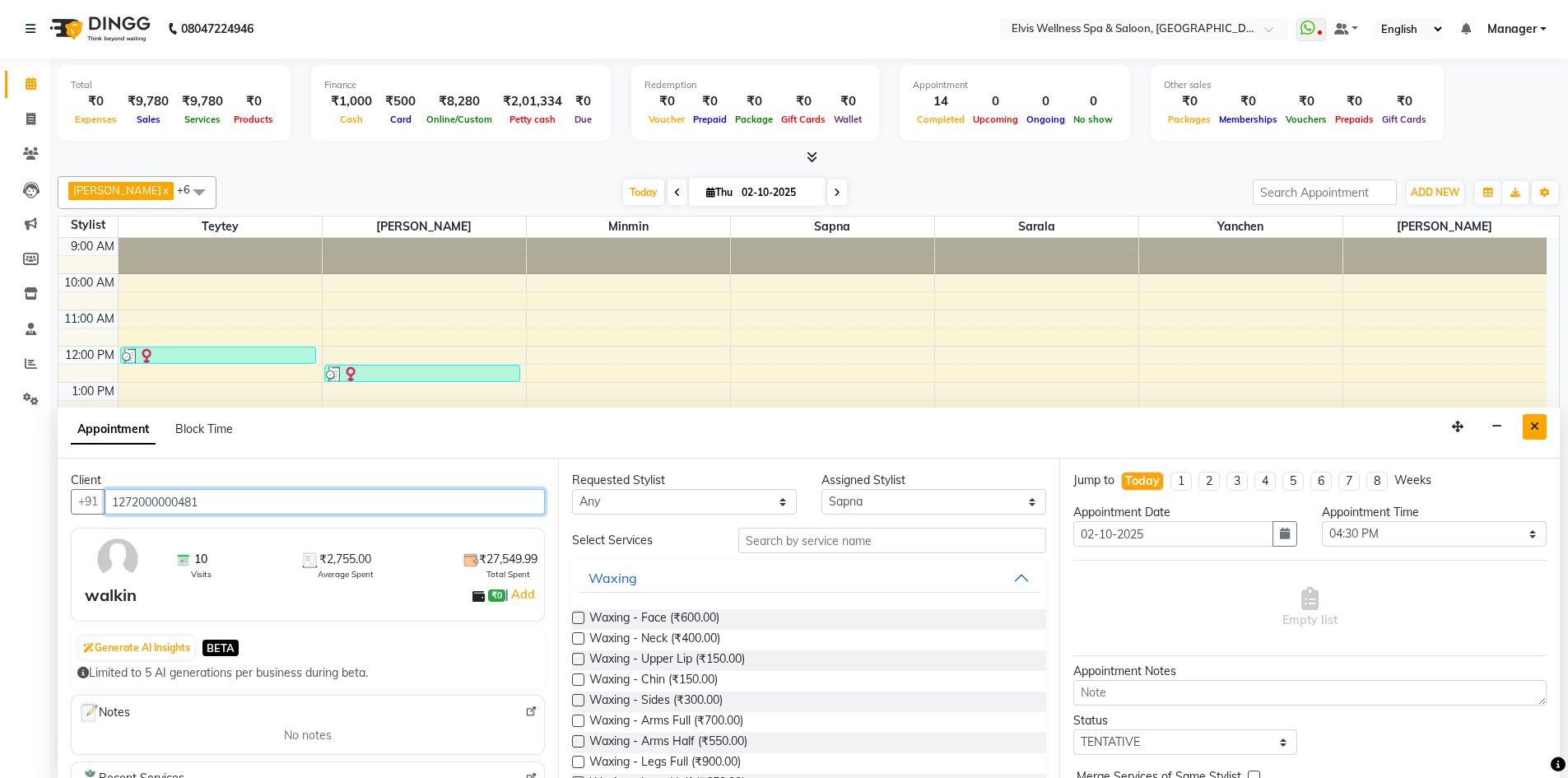
type input "1272000000481"
click at [1538, 421] on icon "Close" at bounding box center [1534, 426] width 9 height 11
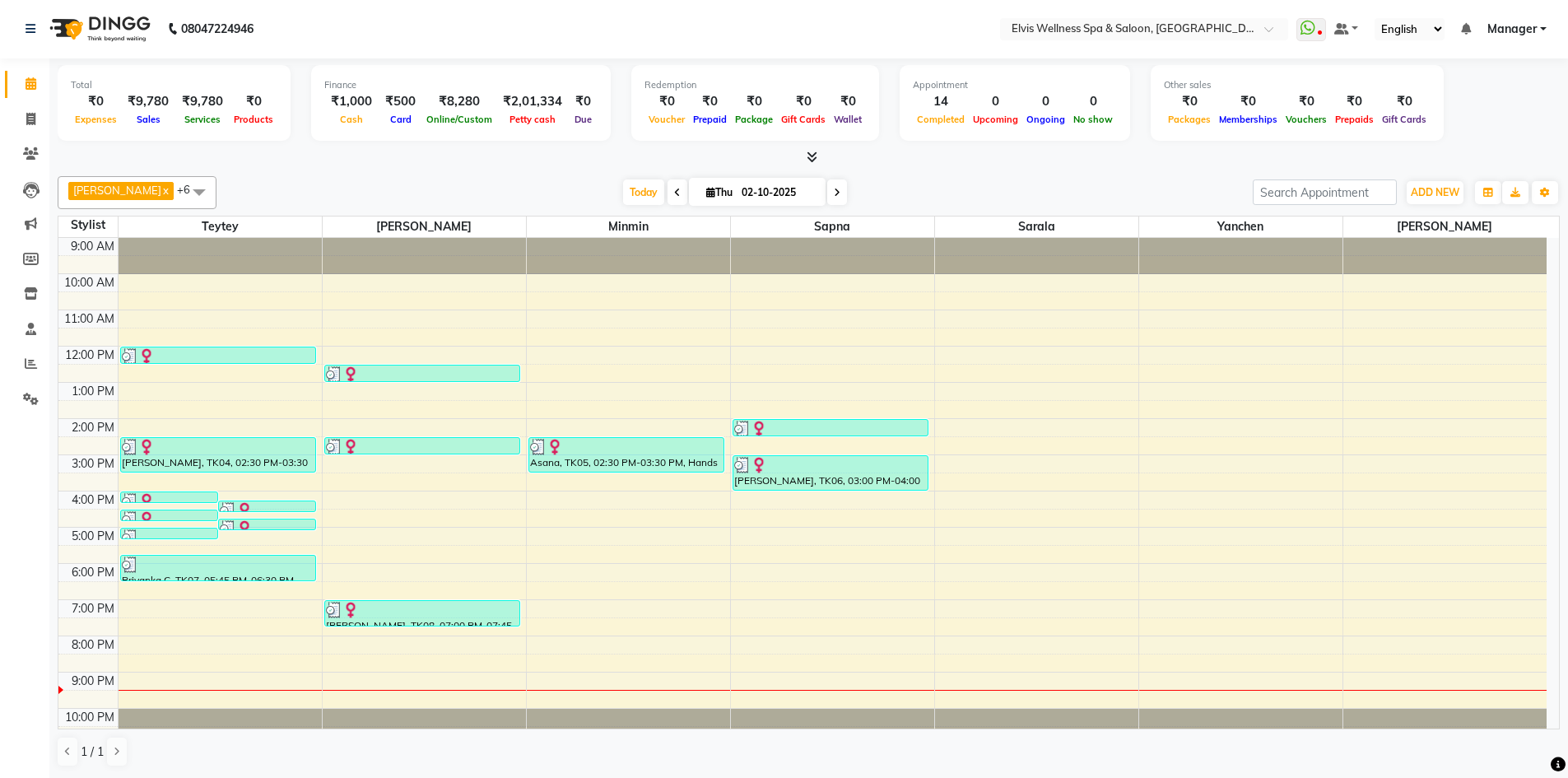
click at [1543, 23] on link "Manager" at bounding box center [1516, 30] width 59 height 17
click at [1427, 109] on link "Sign out" at bounding box center [1461, 112] width 150 height 25
